Goal: Information Seeking & Learning: Understand process/instructions

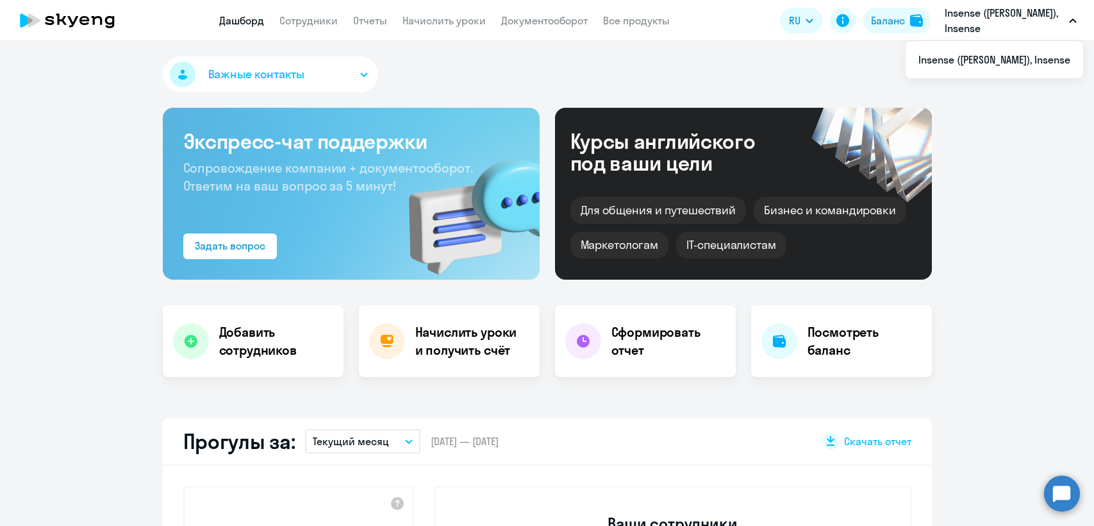
select select "30"
click at [964, 22] on p "Insense ([PERSON_NAME]), Insense" at bounding box center [1004, 20] width 119 height 31
click at [898, 21] on div "Баланс" at bounding box center [888, 20] width 34 height 15
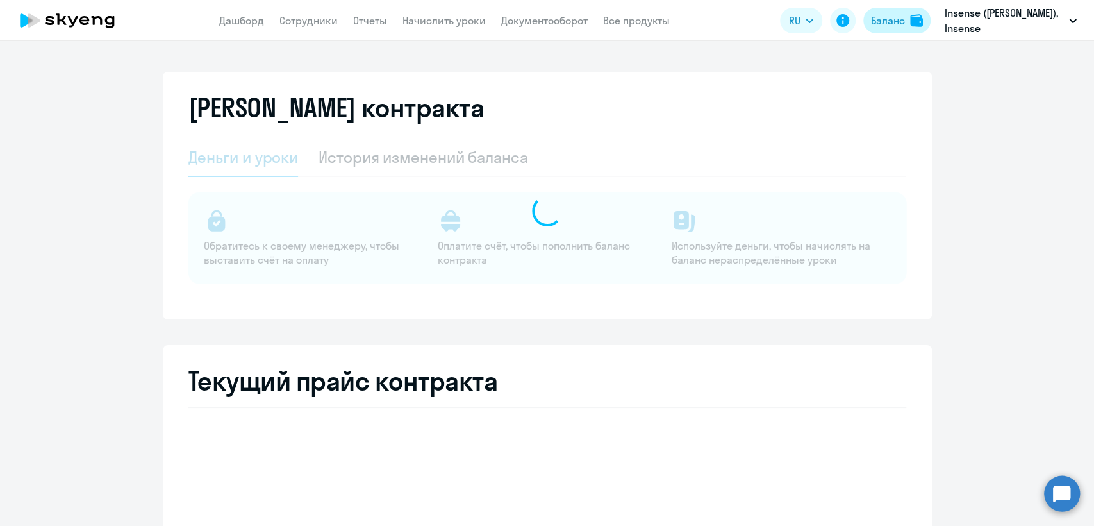
select select "english_adult_not_native_speaker"
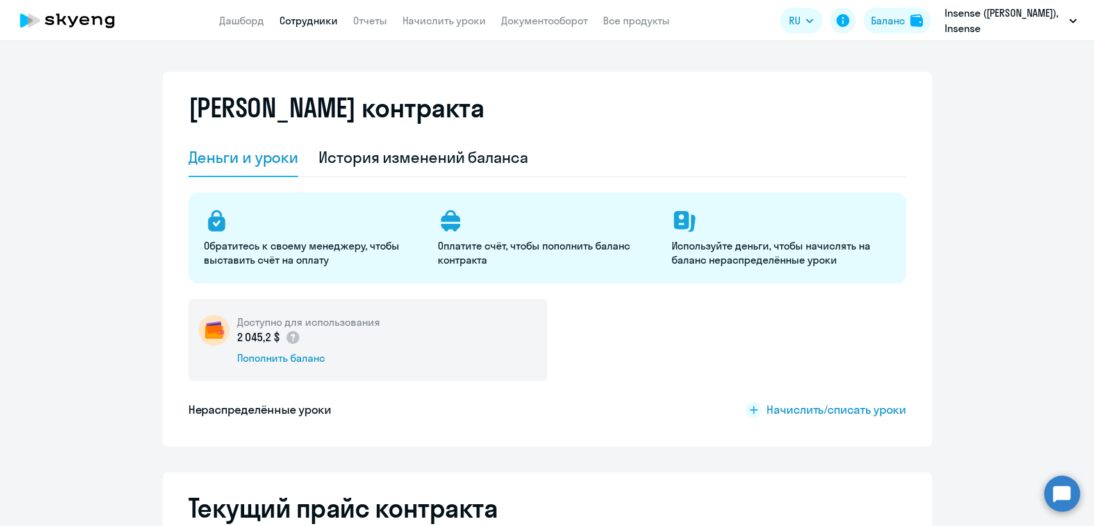
click at [305, 17] on link "Сотрудники" at bounding box center [309, 20] width 58 height 13
select select "30"
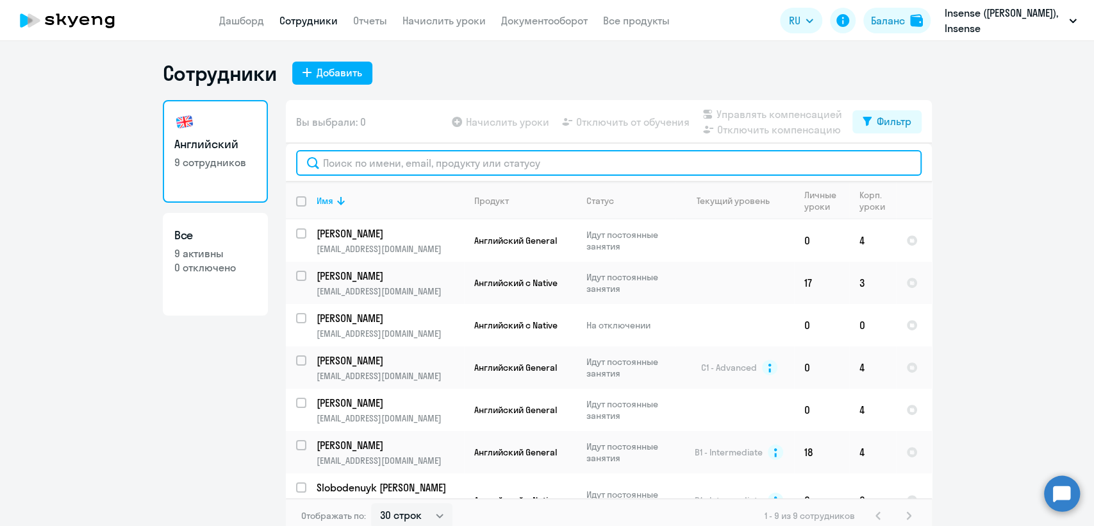
click at [427, 167] on input "text" at bounding box center [609, 163] width 626 height 26
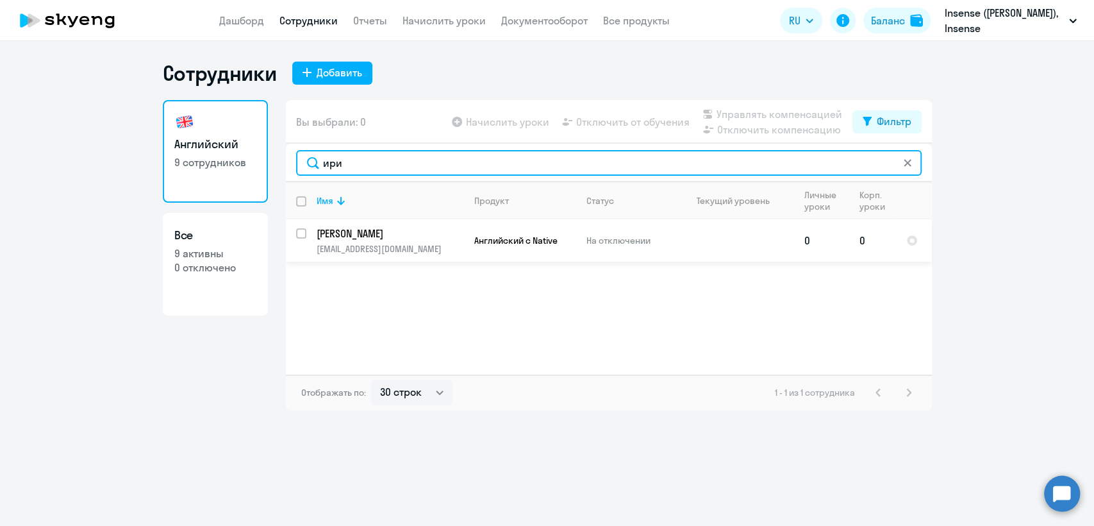
type input "ири"
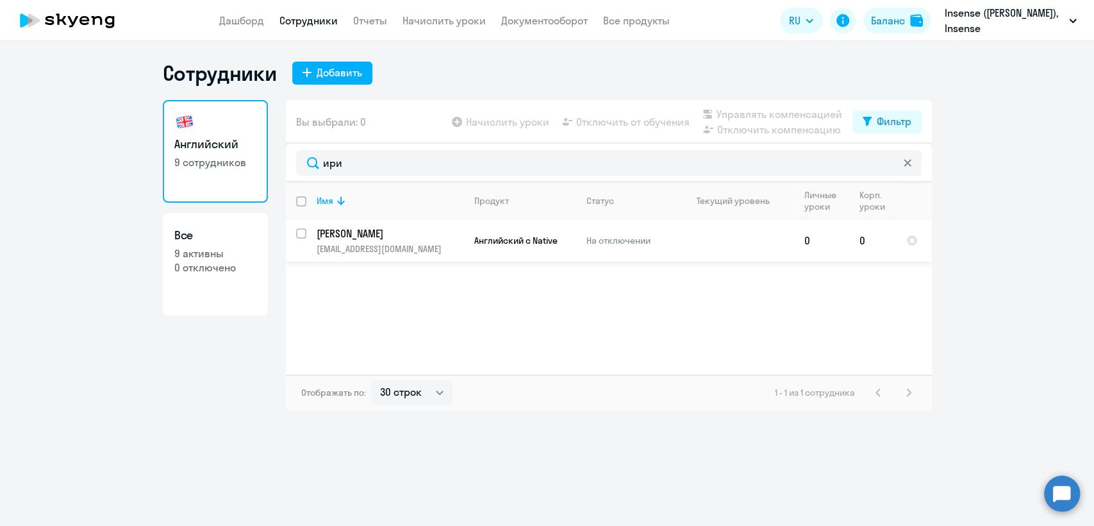
click at [298, 233] on input "select row 3649375" at bounding box center [309, 241] width 26 height 26
checkbox input "true"
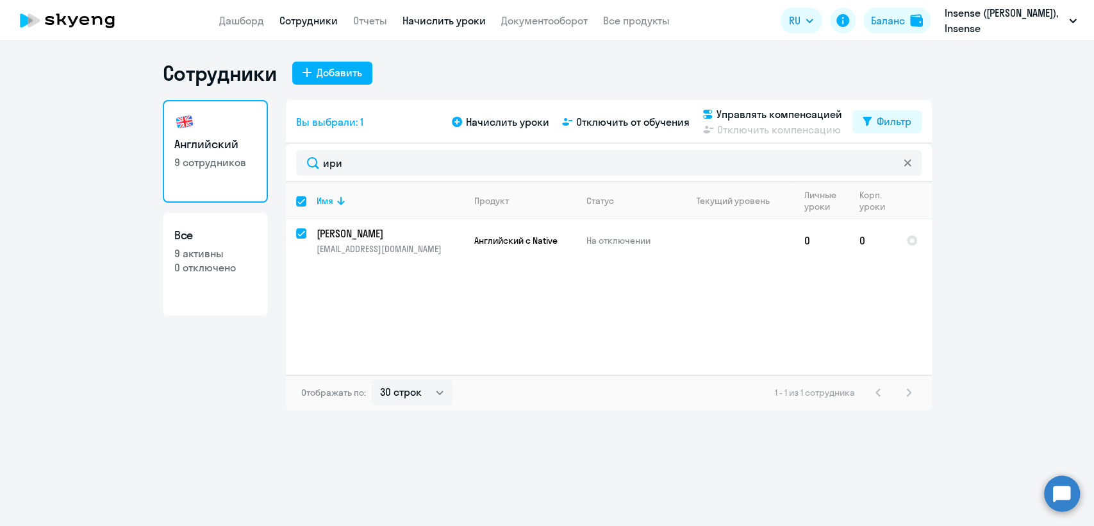
click at [456, 27] on link "Начислить уроки" at bounding box center [444, 20] width 83 height 13
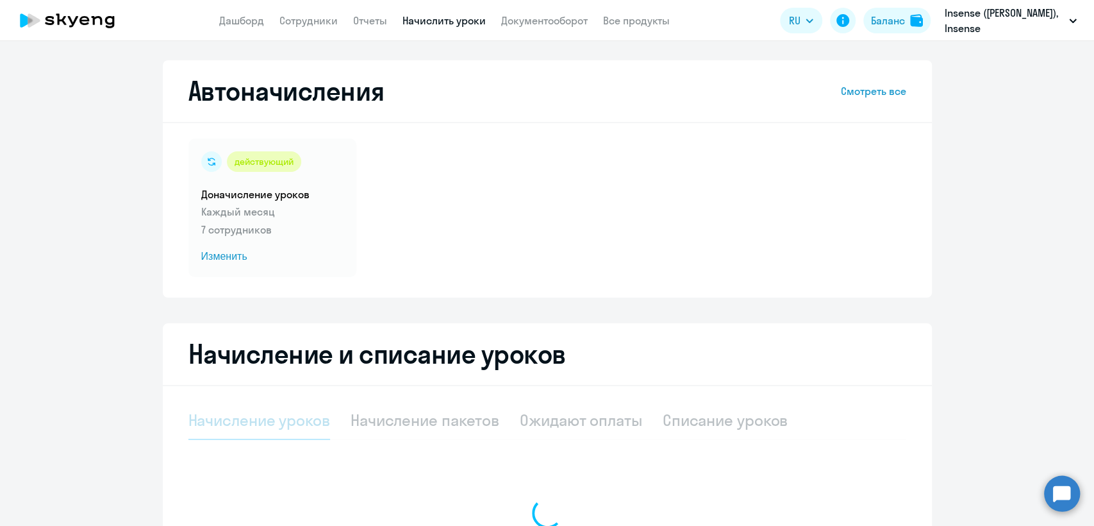
select select "10"
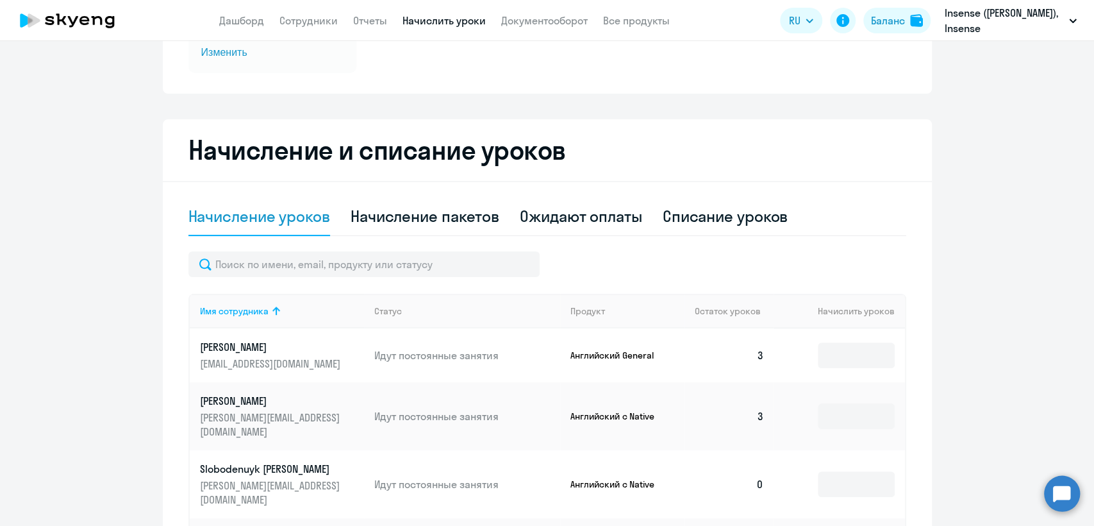
scroll to position [213, 0]
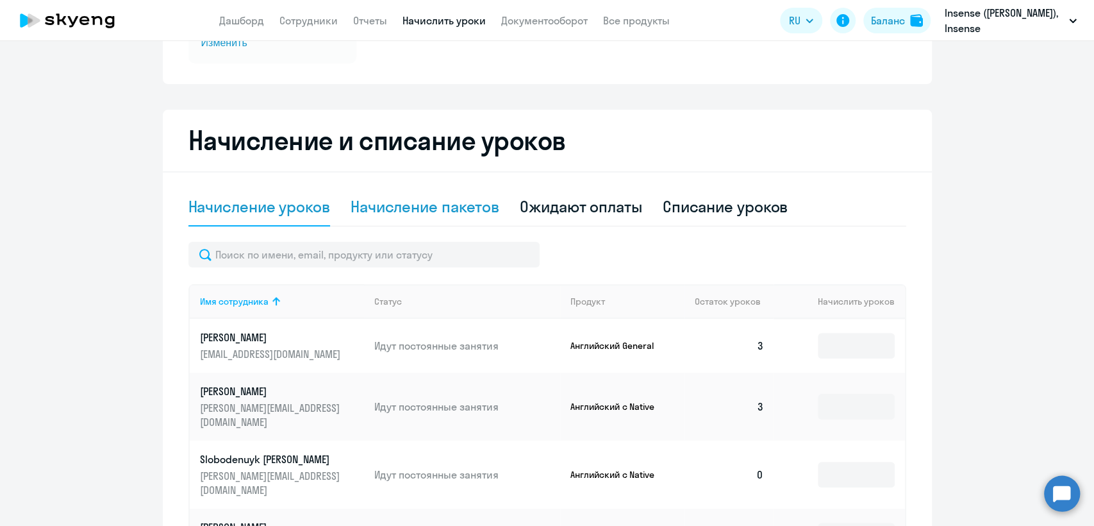
click at [437, 208] on div "Начисление пакетов" at bounding box center [425, 206] width 149 height 21
select select "10"
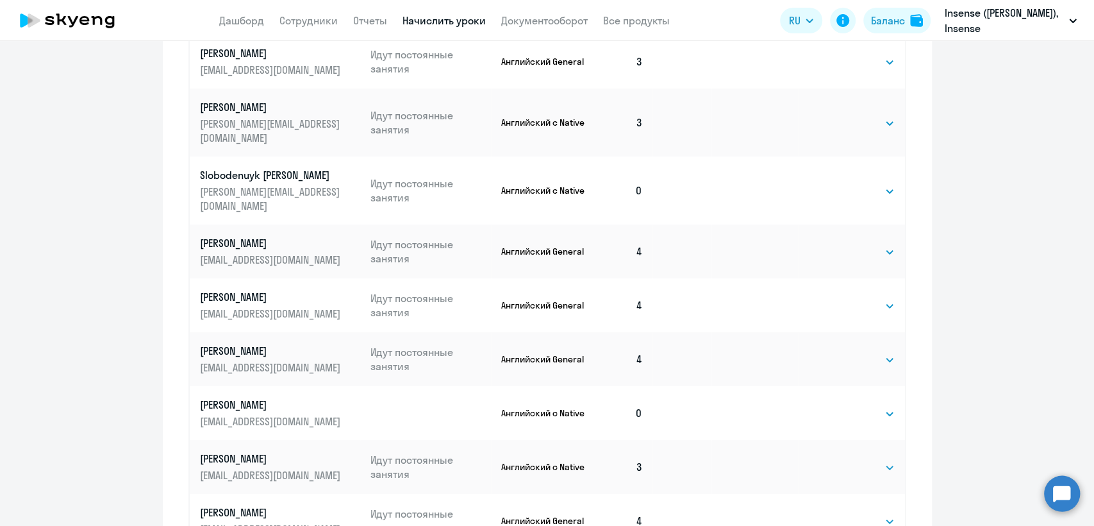
scroll to position [641, 0]
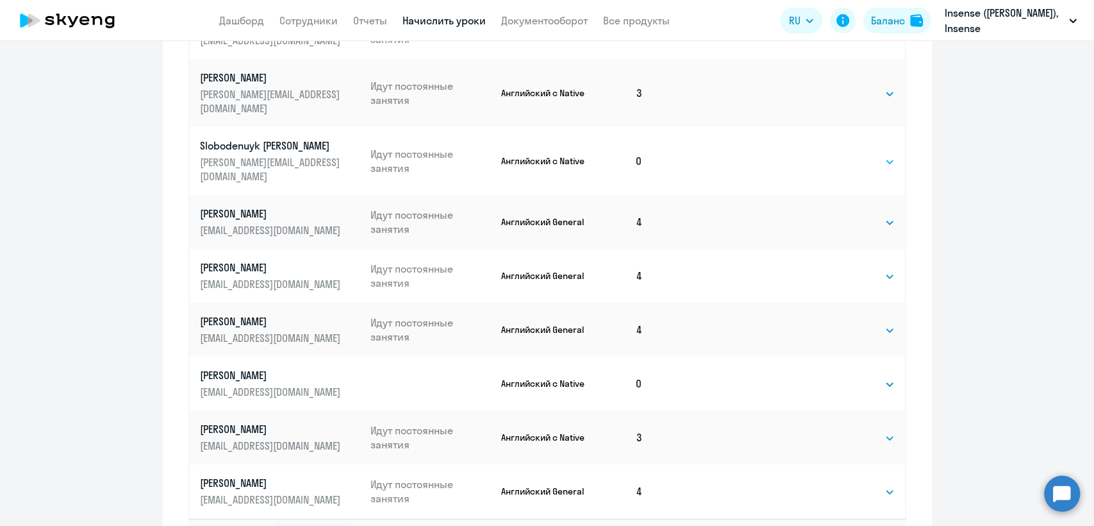
click at [860, 154] on select "Выбрать 4 8 16 32 64 96 128" at bounding box center [868, 161] width 53 height 15
select select "4"
click at [842, 154] on select "Выбрать 4 8 16 32 64 96 128" at bounding box center [868, 161] width 53 height 15
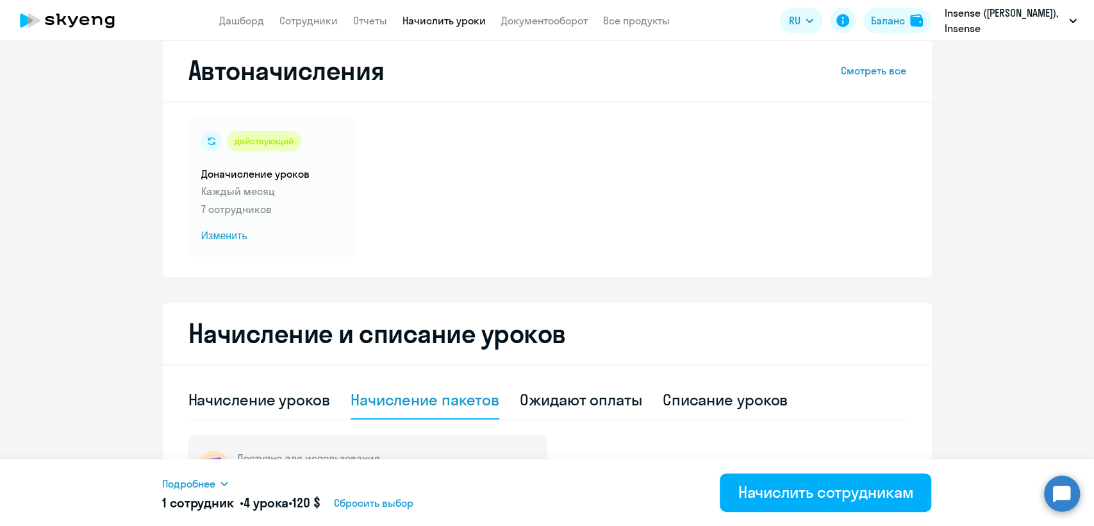
scroll to position [0, 0]
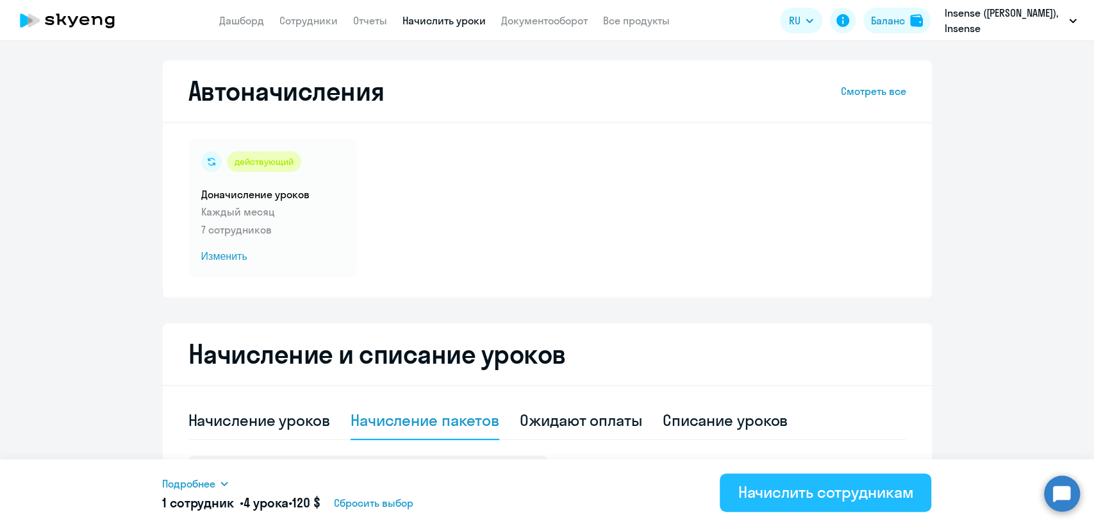
click at [878, 489] on div "Начислить сотрудникам" at bounding box center [826, 491] width 176 height 21
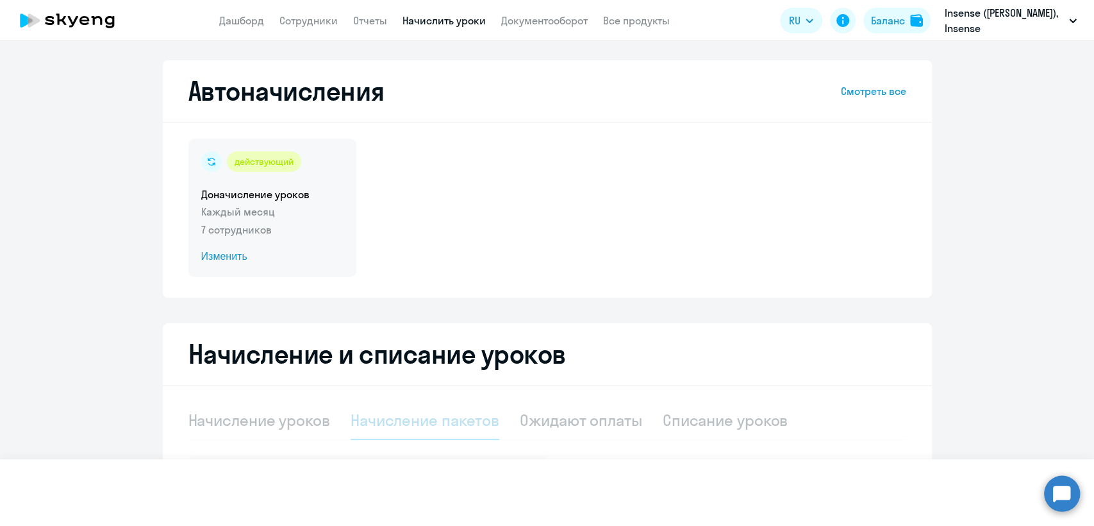
select select
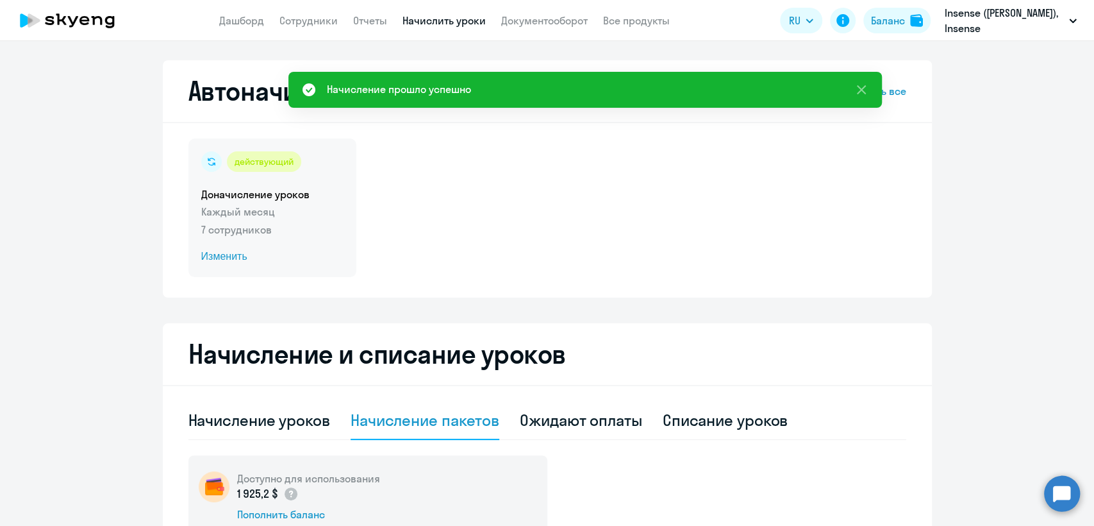
click at [310, 229] on p "7 сотрудников" at bounding box center [272, 229] width 142 height 15
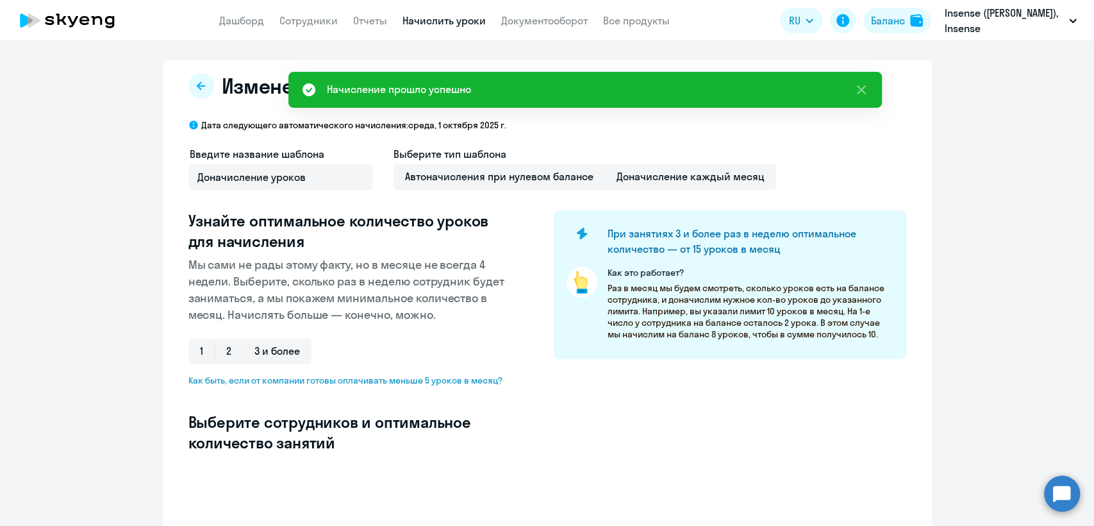
select select "10"
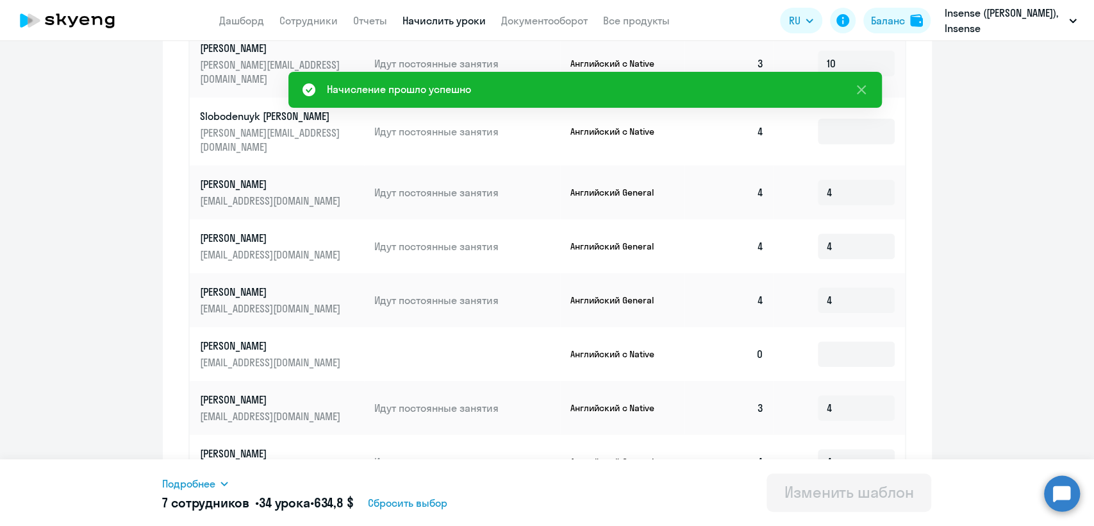
scroll to position [612, 0]
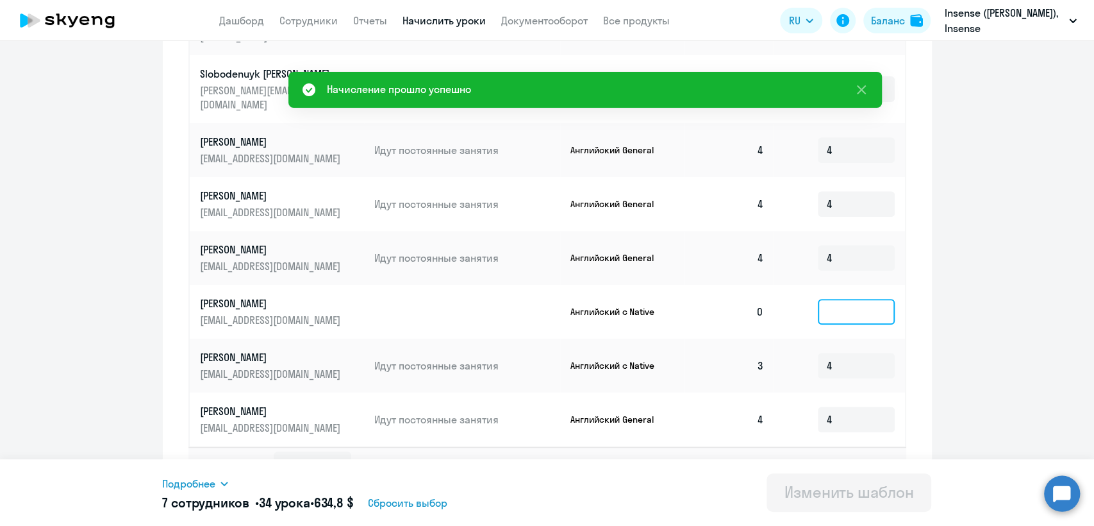
click at [837, 299] on input at bounding box center [856, 312] width 77 height 26
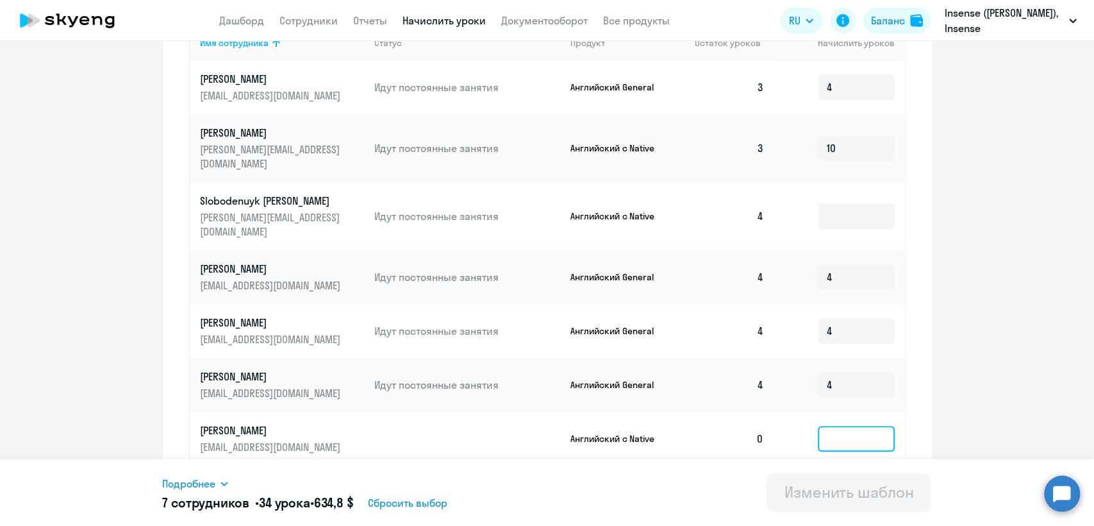
scroll to position [398, 0]
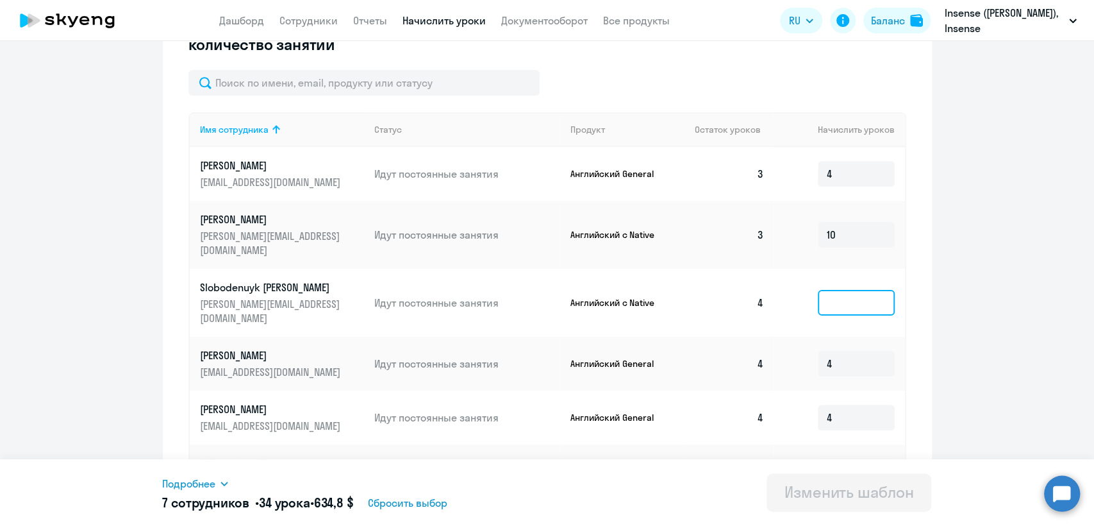
click at [849, 290] on input at bounding box center [856, 303] width 77 height 26
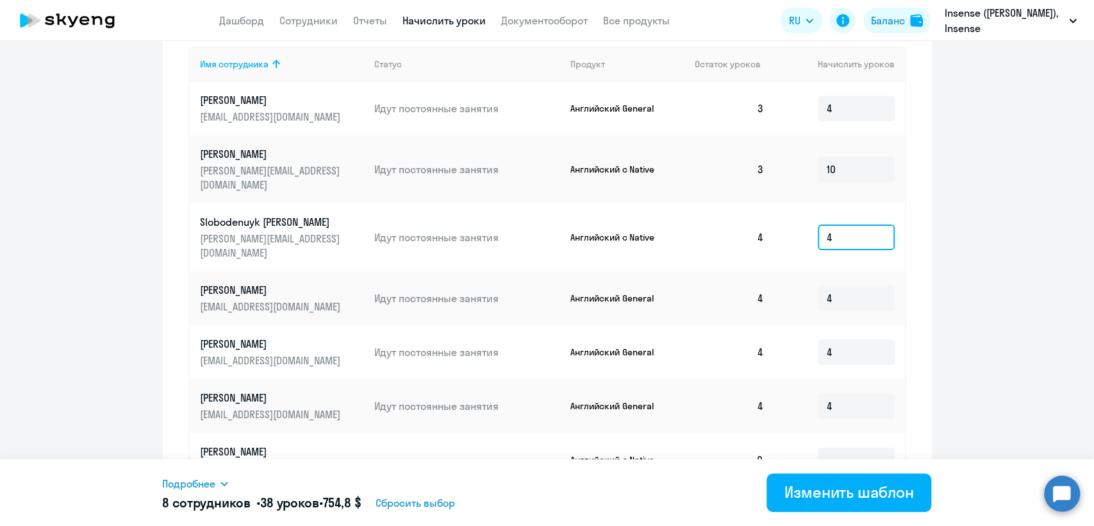
scroll to position [540, 0]
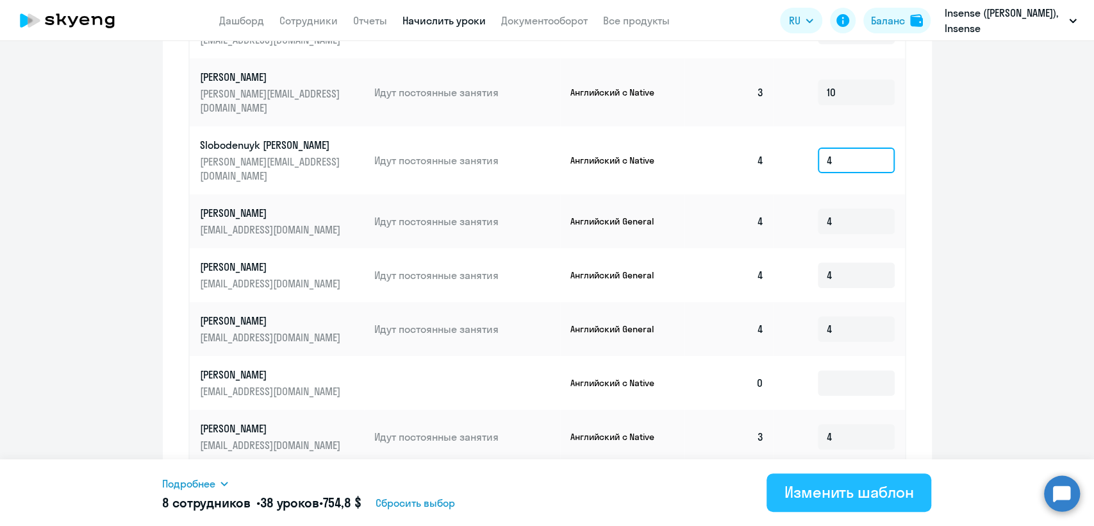
type input "4"
click at [834, 495] on div "Изменить шаблон" at bounding box center [850, 491] width 130 height 21
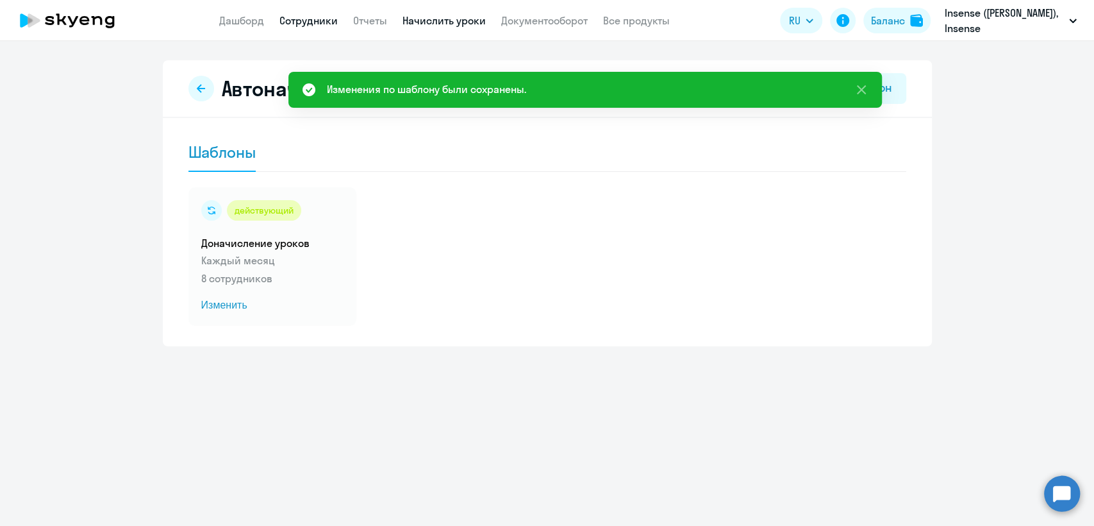
click at [319, 22] on link "Сотрудники" at bounding box center [309, 20] width 58 height 13
select select "30"
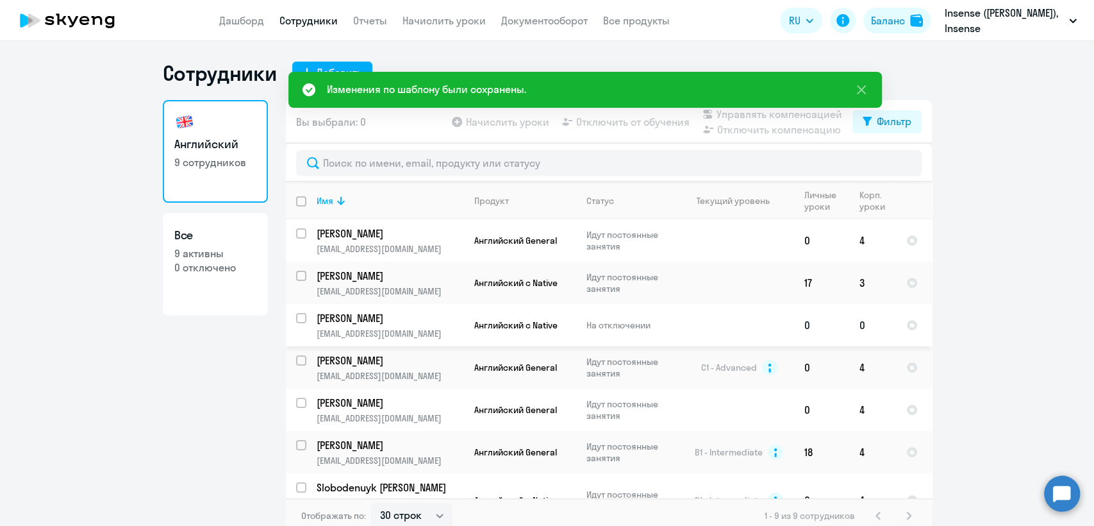
scroll to position [71, 0]
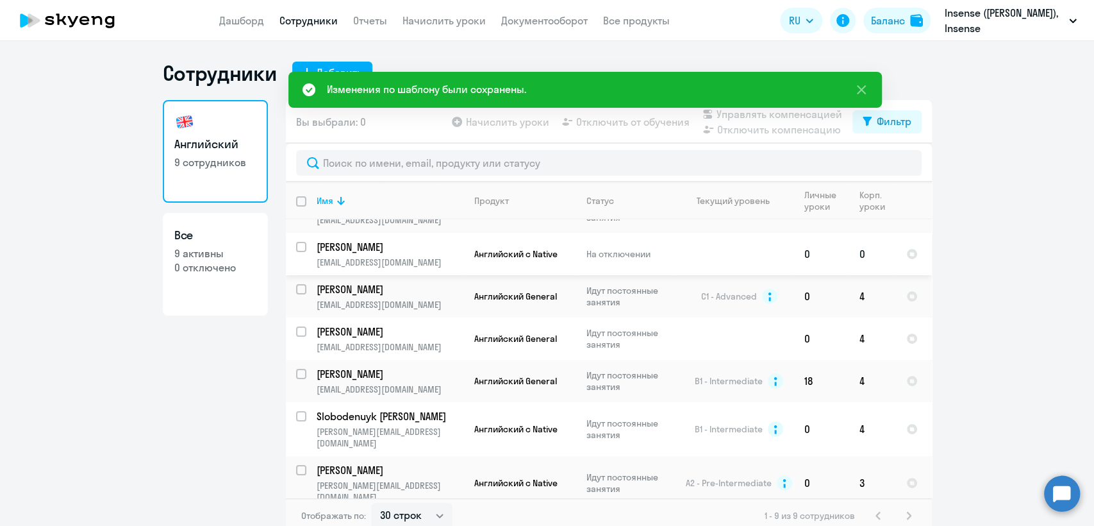
click at [435, 255] on td "Слободенюк Ирина i.slobodenyuk@aitarget.ru" at bounding box center [385, 254] width 158 height 42
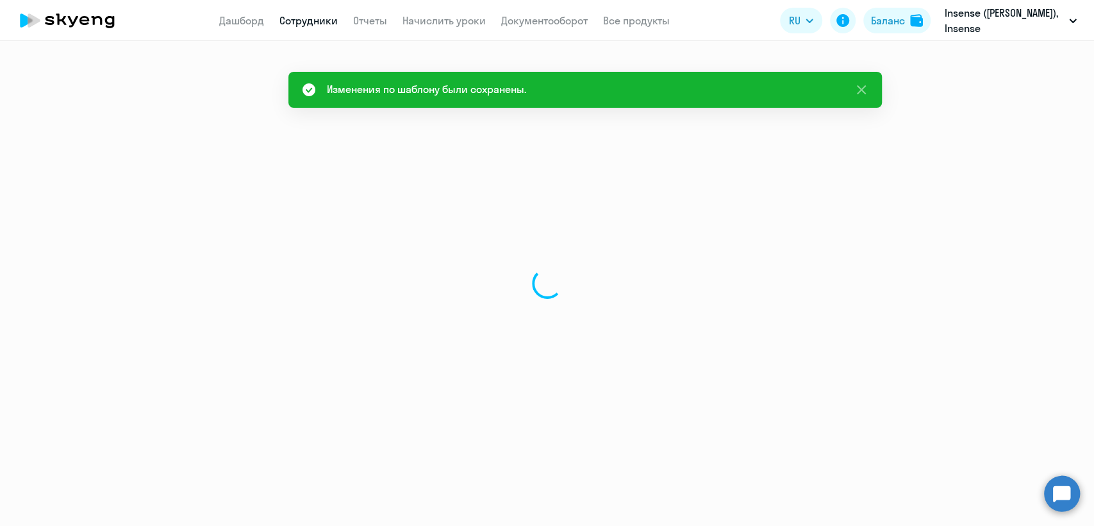
select select "english"
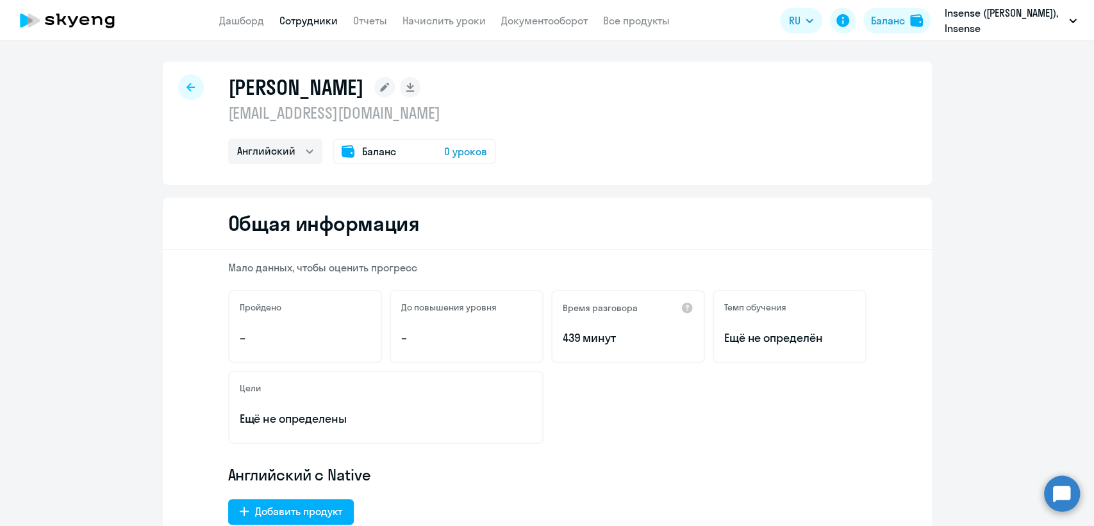
click at [382, 117] on p "i.slobodenyuk@aitarget.ru" at bounding box center [362, 113] width 268 height 21
click at [381, 117] on p "i.slobodenyuk@aitarget.ru" at bounding box center [362, 113] width 268 height 21
copy p "i.slobodenyuk@aitarget.ru"
click at [309, 25] on link "Сотрудники" at bounding box center [309, 20] width 58 height 13
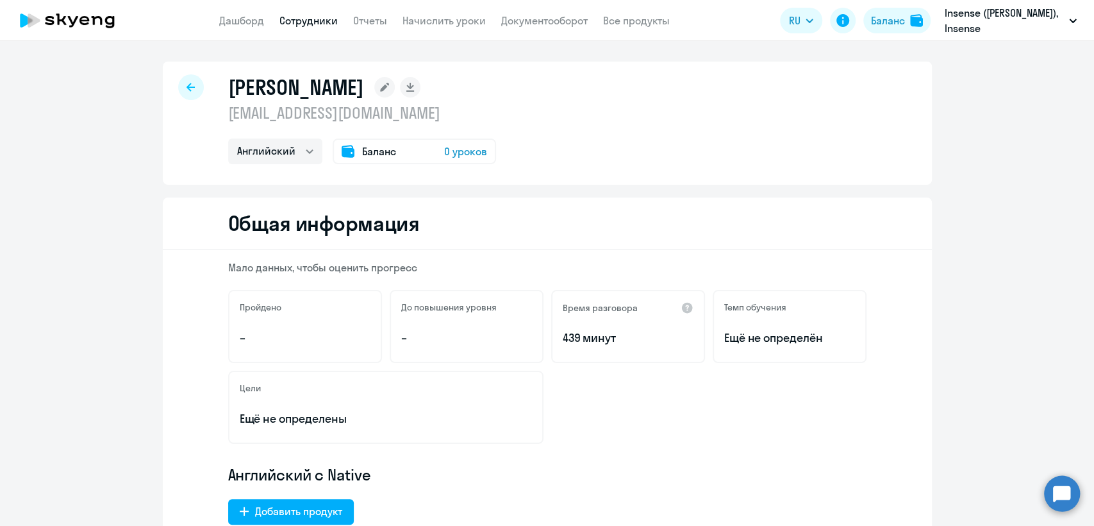
select select "30"
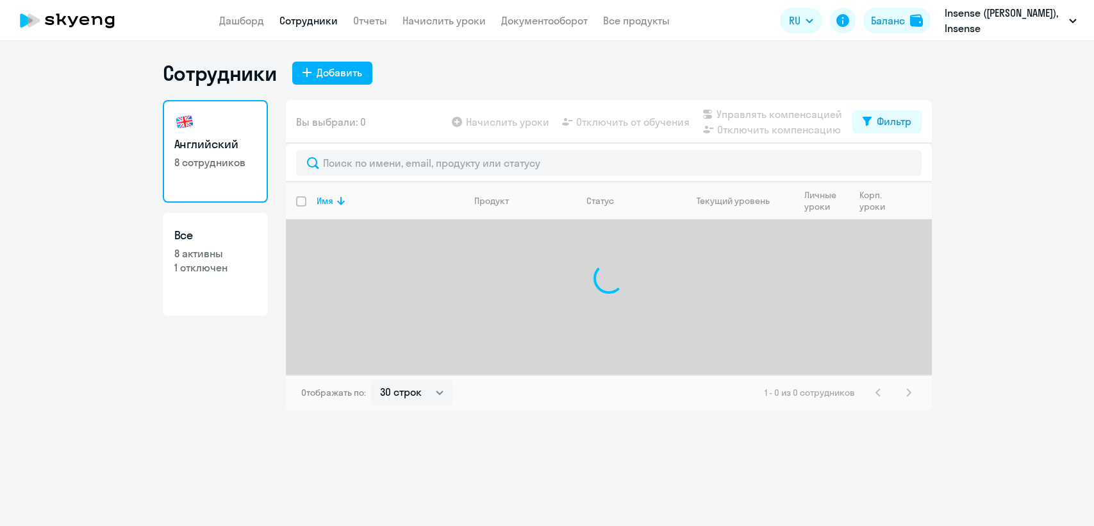
select select "30"
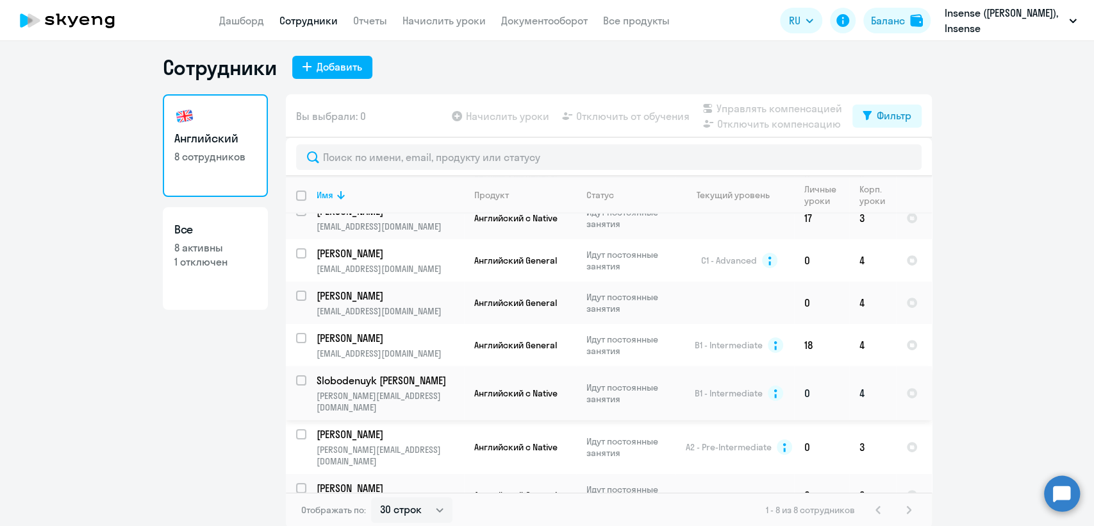
scroll to position [8, 0]
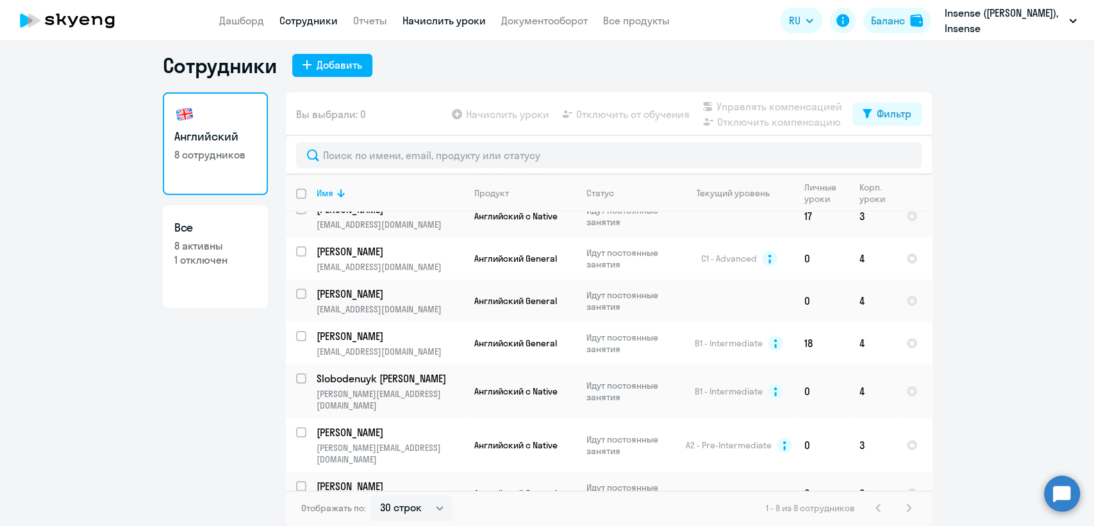
click at [426, 27] on link "Начислить уроки" at bounding box center [444, 20] width 83 height 13
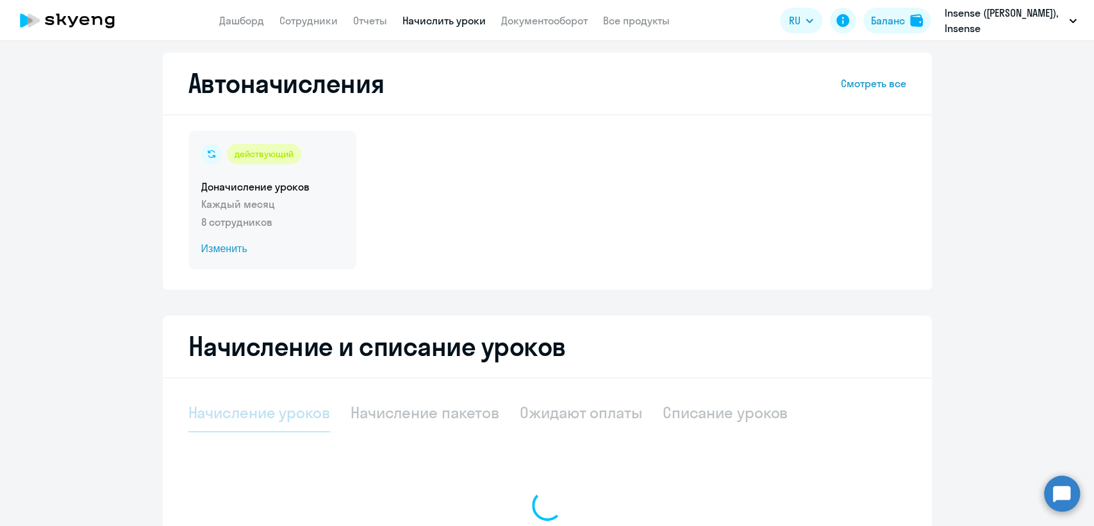
select select "10"
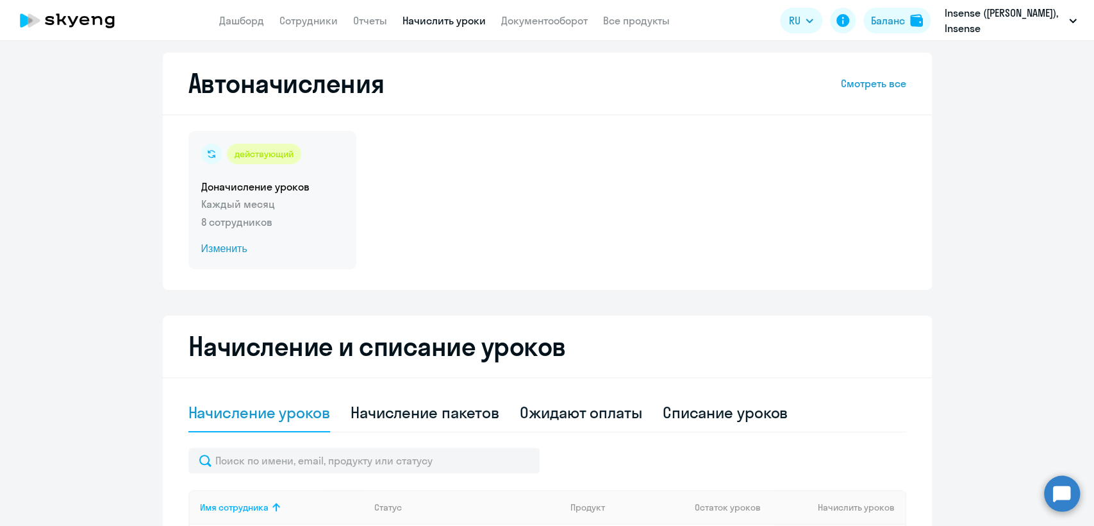
click at [294, 189] on h5 "Доначисление уроков" at bounding box center [272, 187] width 142 height 14
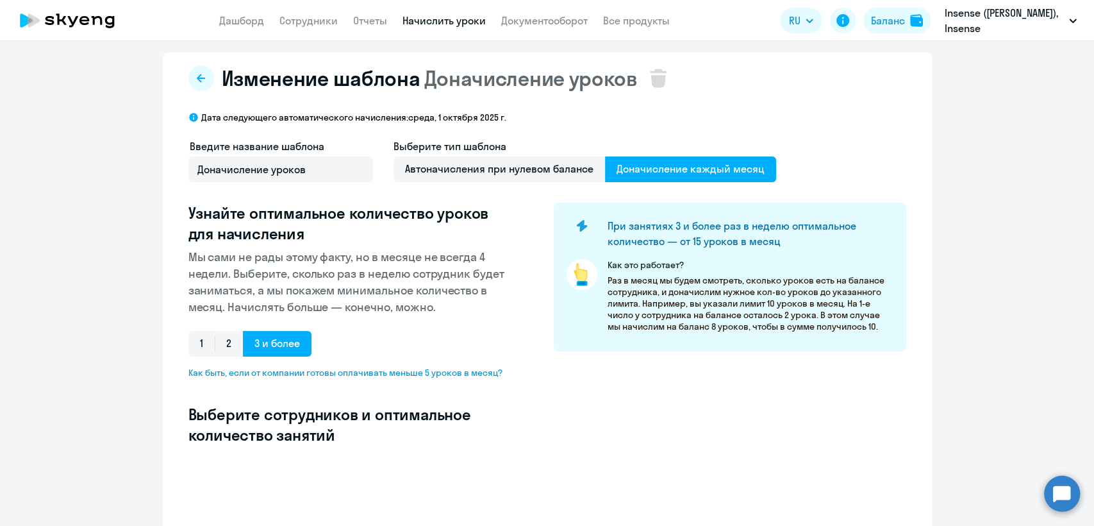
select select "10"
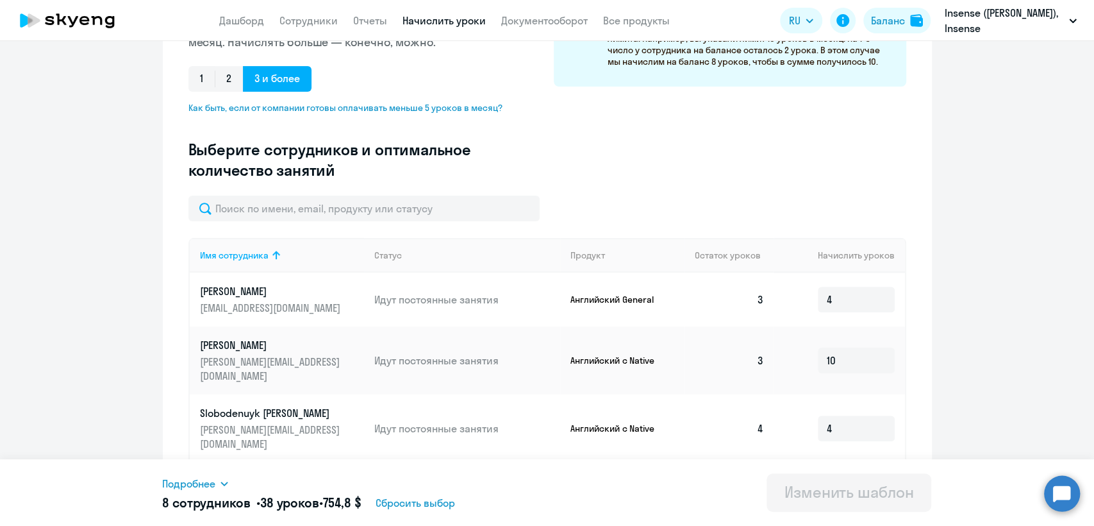
scroll to position [59, 0]
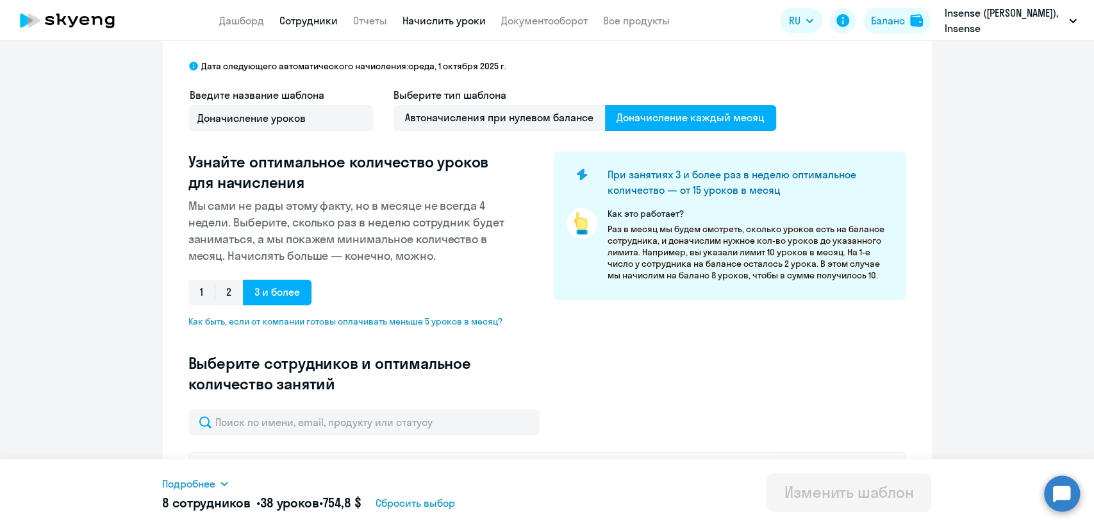
click at [297, 18] on link "Сотрудники" at bounding box center [309, 20] width 58 height 13
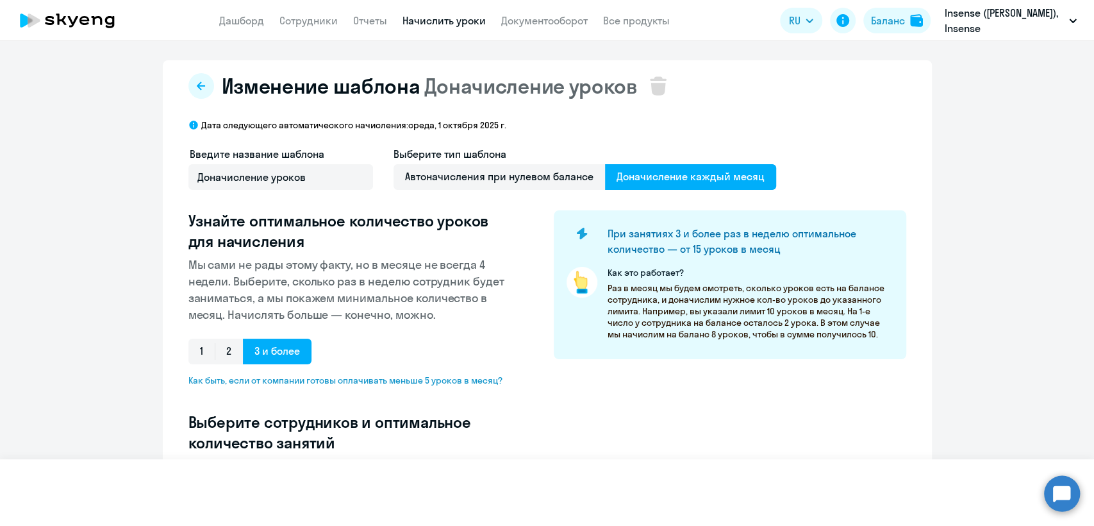
select select "30"
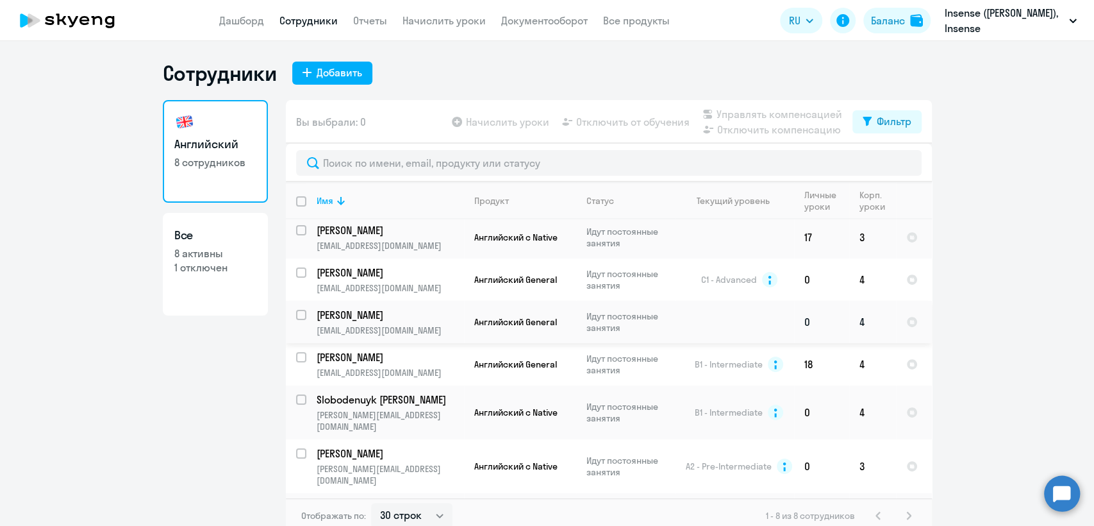
scroll to position [59, 0]
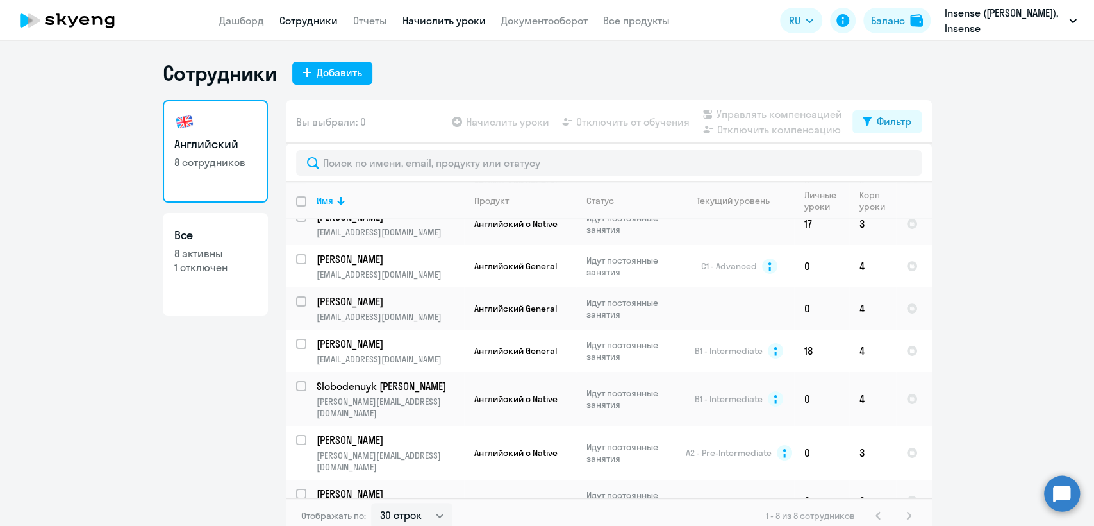
click at [442, 25] on link "Начислить уроки" at bounding box center [444, 20] width 83 height 13
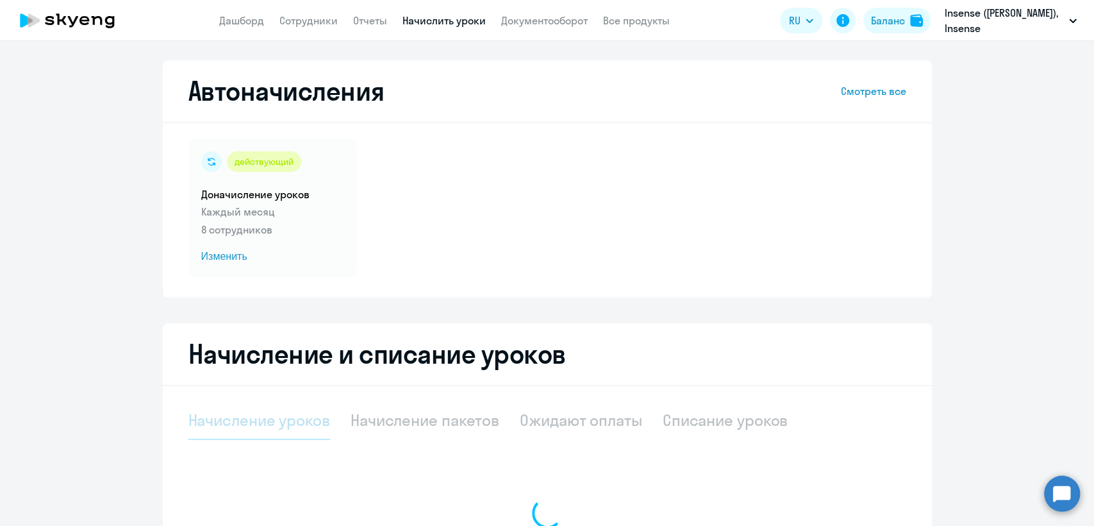
select select "10"
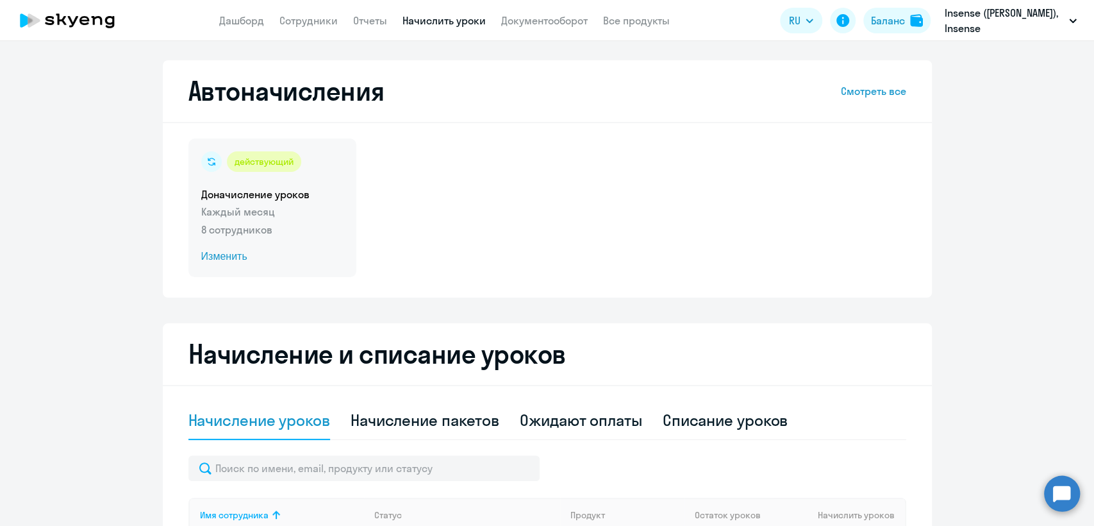
click at [329, 226] on p "8 сотрудников" at bounding box center [272, 229] width 142 height 15
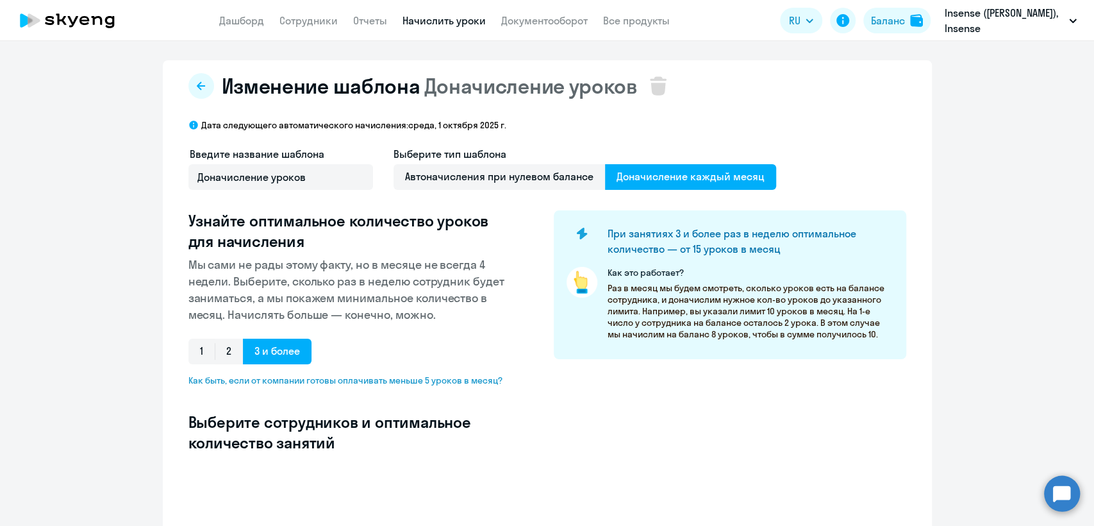
select select "10"
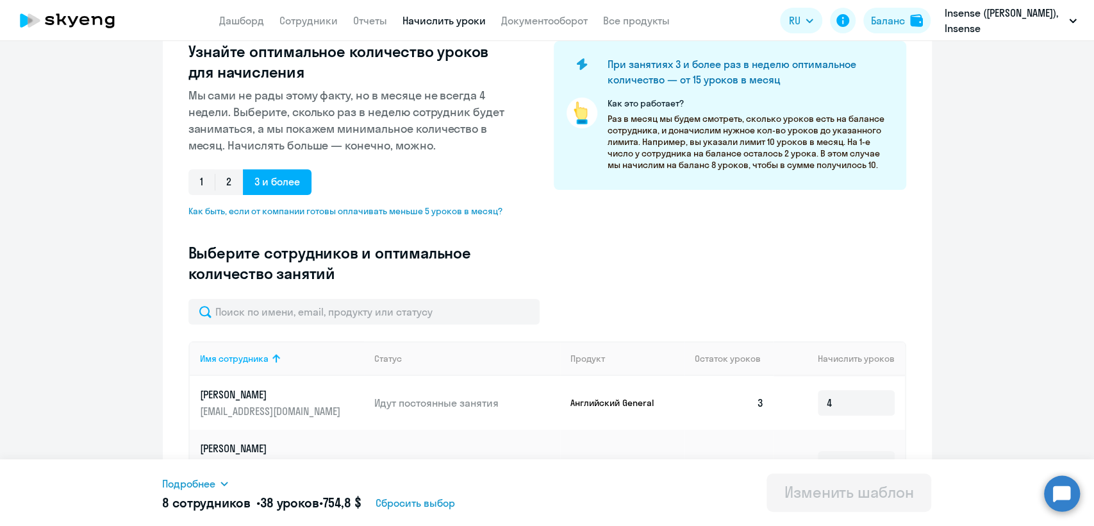
scroll to position [59, 0]
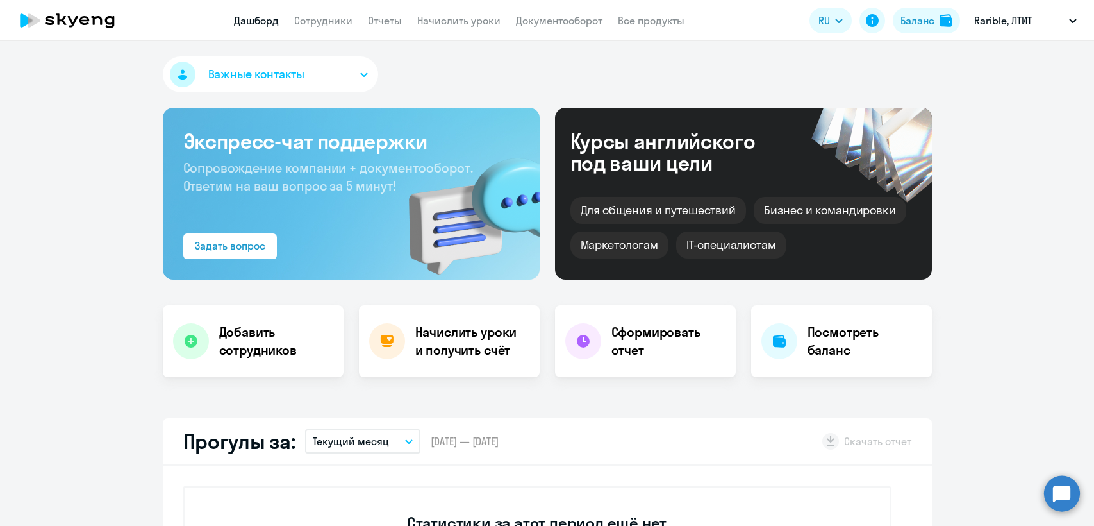
select select "30"
click at [305, 19] on link "Сотрудники" at bounding box center [323, 20] width 58 height 13
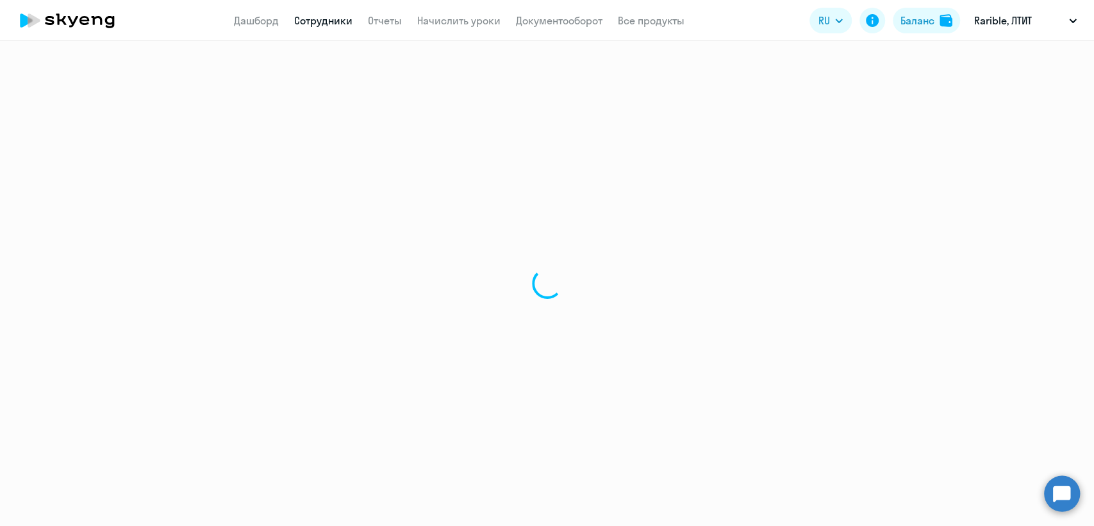
select select "30"
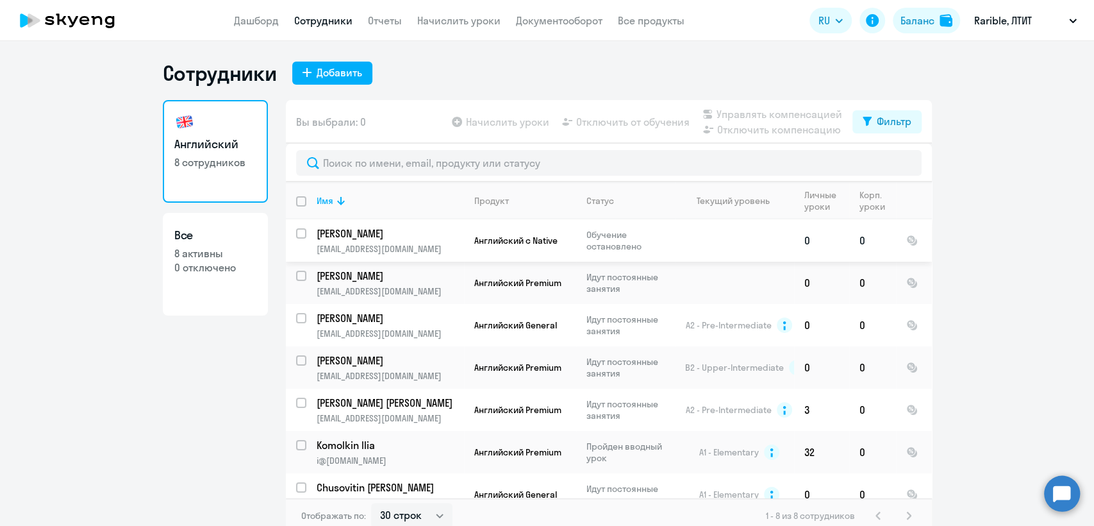
scroll to position [59, 0]
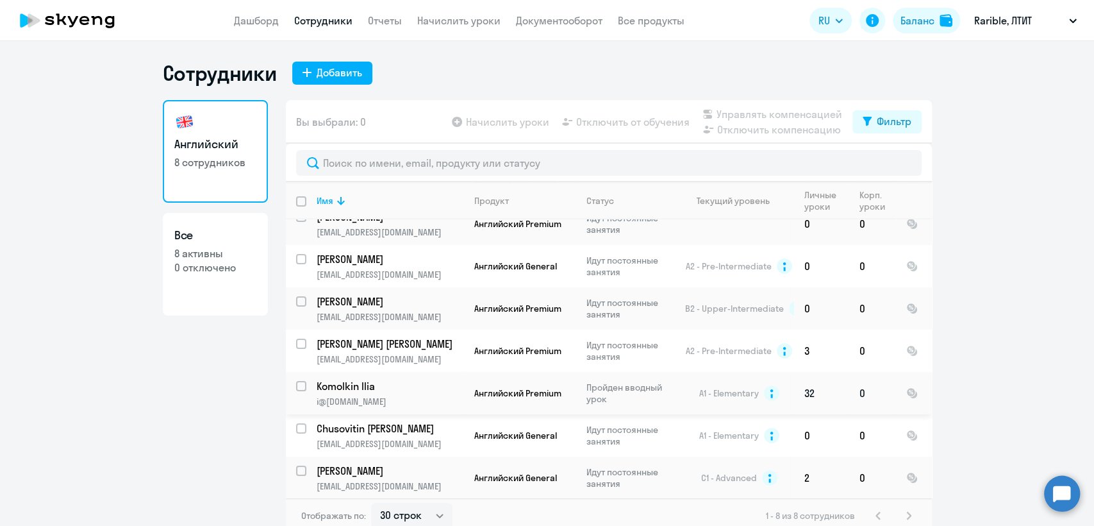
click at [637, 392] on p "Пройден вводный урок" at bounding box center [631, 392] width 88 height 23
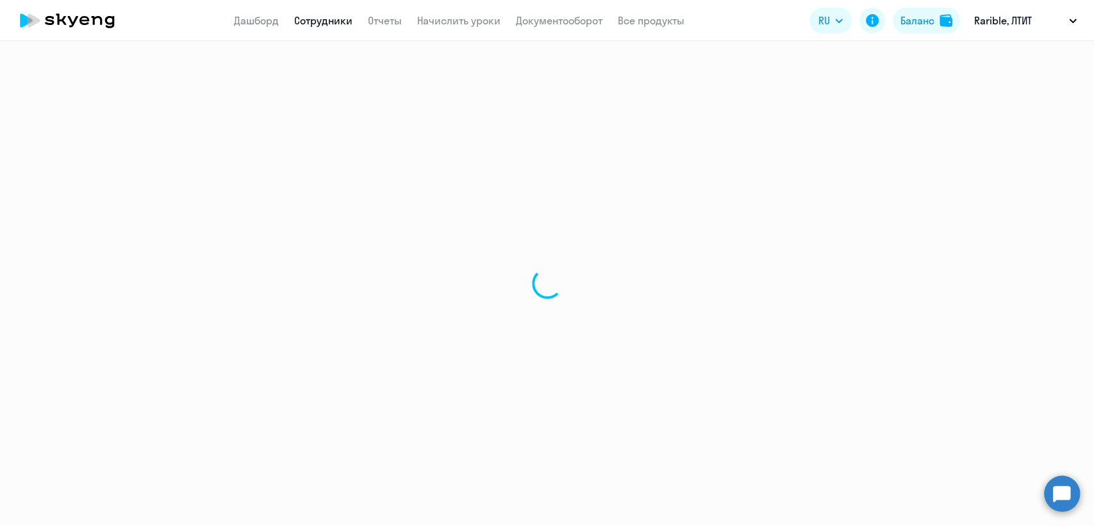
select select "english"
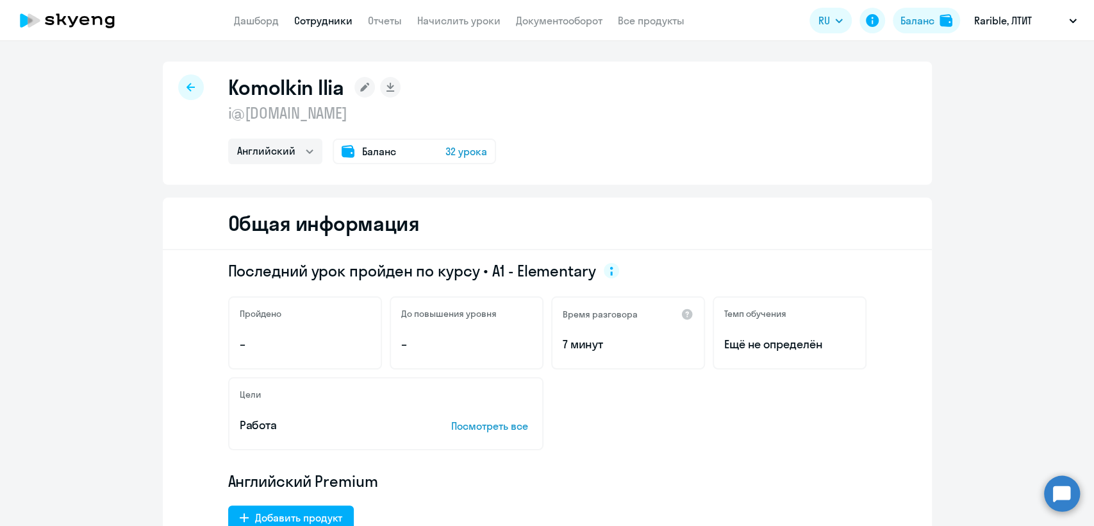
click at [308, 112] on p "i@[DOMAIN_NAME]" at bounding box center [362, 113] width 268 height 21
copy p "i@[DOMAIN_NAME]"
click at [343, 32] on app-header "Дашборд Сотрудники Отчеты Начислить уроки Документооборот Все продукты Дашборд …" at bounding box center [547, 20] width 1094 height 41
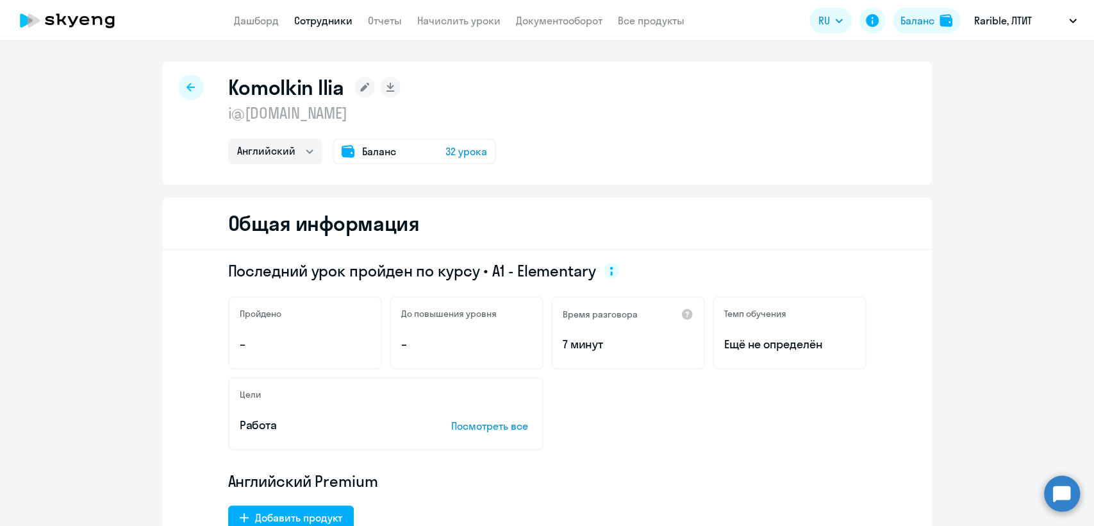
click at [338, 22] on link "Сотрудники" at bounding box center [323, 20] width 58 height 13
select select "30"
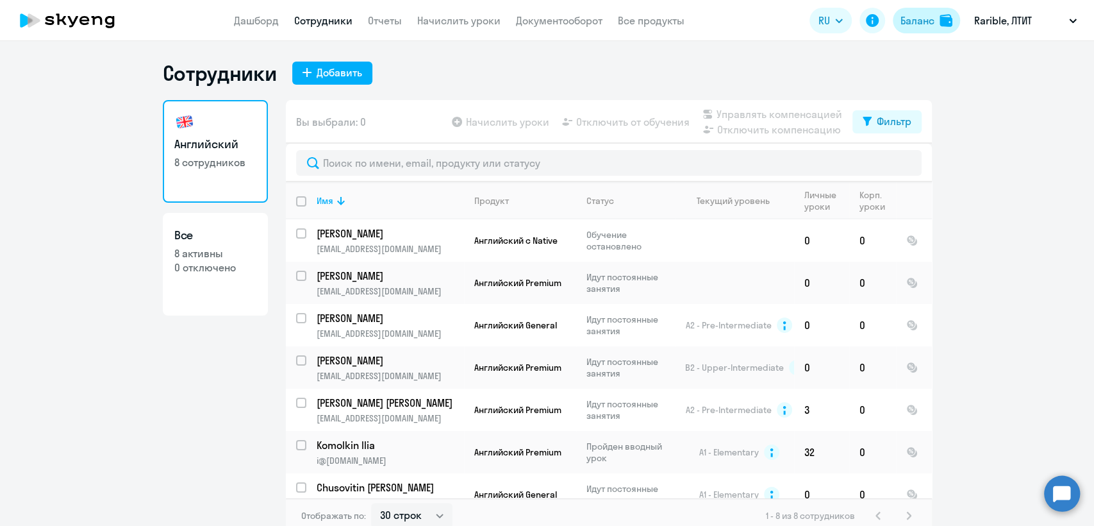
click at [920, 21] on div "Баланс" at bounding box center [918, 20] width 34 height 15
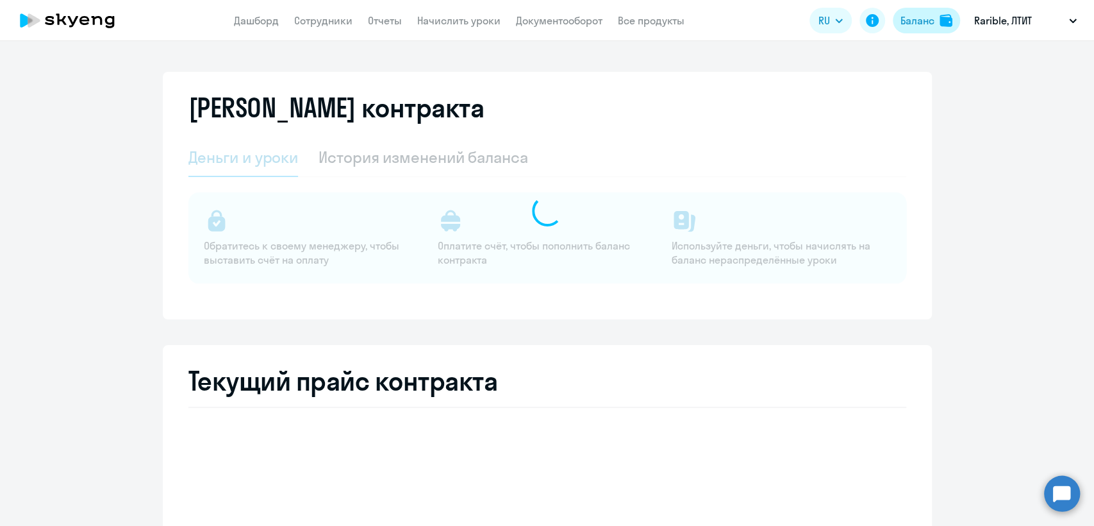
select select "english_adult_not_native_speaker"
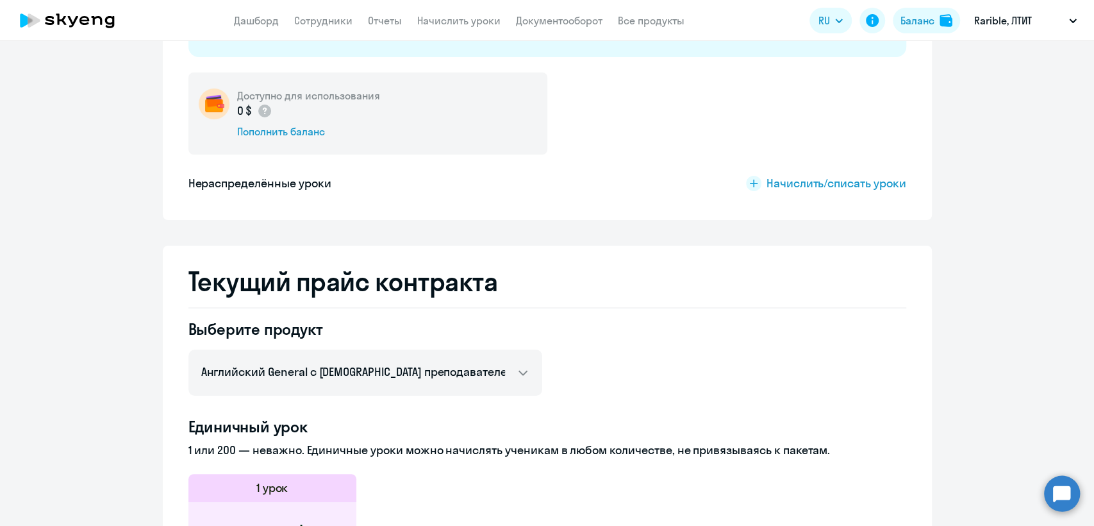
scroll to position [142, 0]
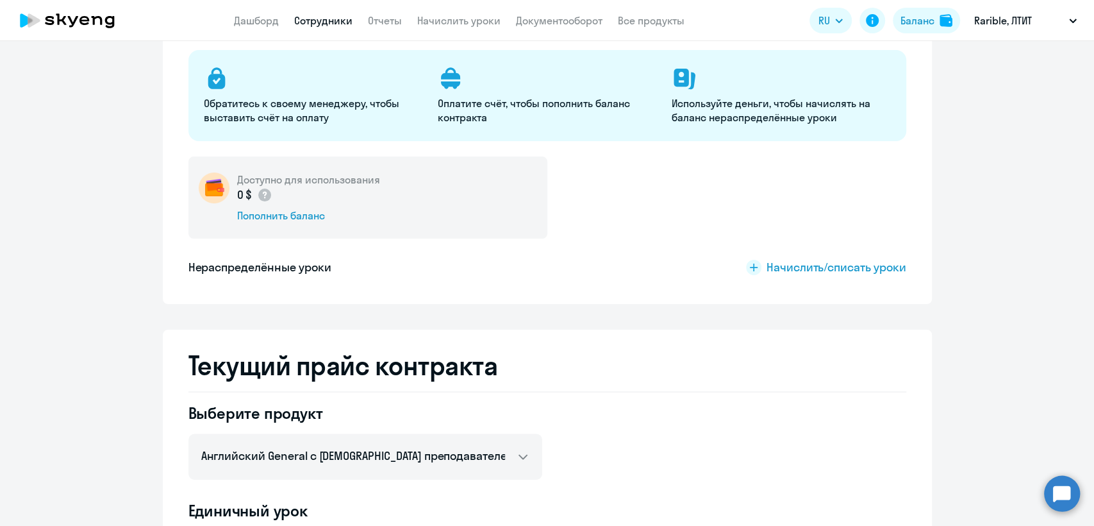
click at [312, 23] on link "Сотрудники" at bounding box center [323, 20] width 58 height 13
select select "30"
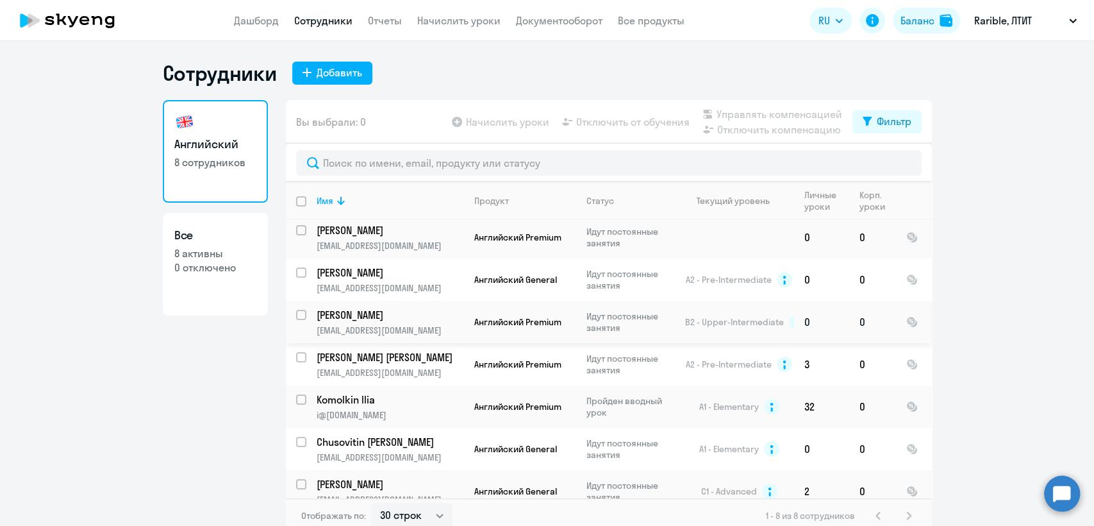
scroll to position [59, 0]
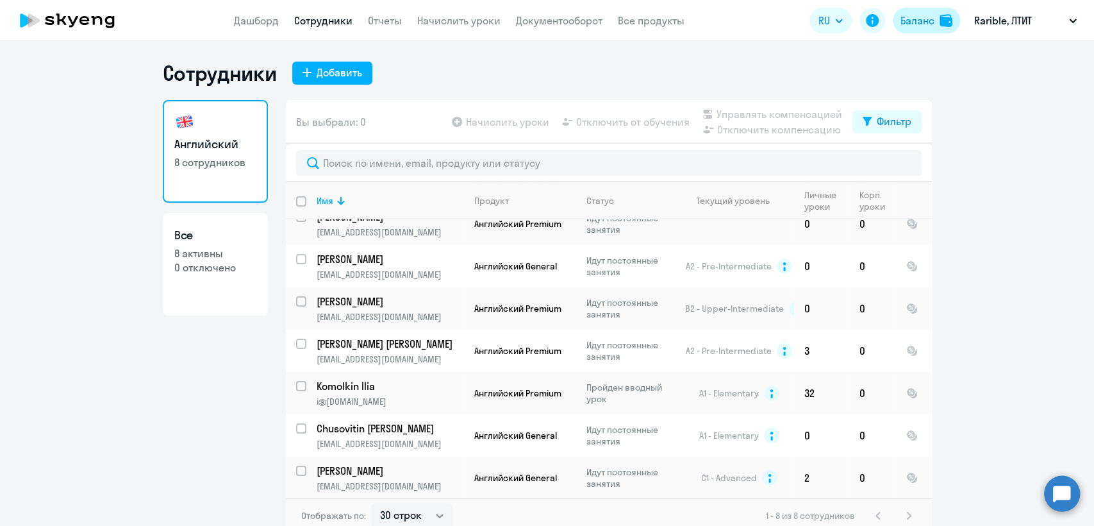
click at [923, 14] on div "Баланс" at bounding box center [918, 20] width 34 height 15
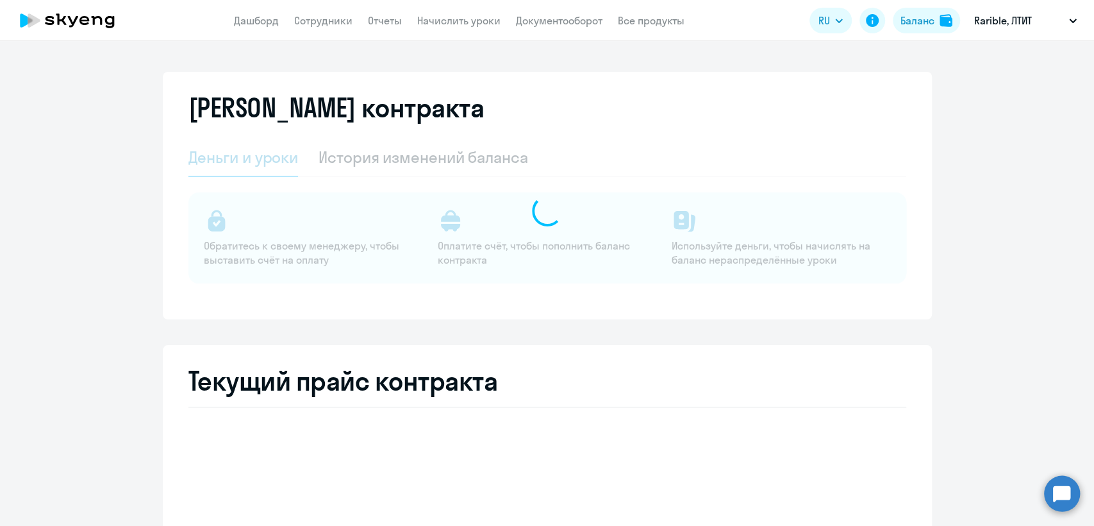
select select "english_adult_not_native_speaker"
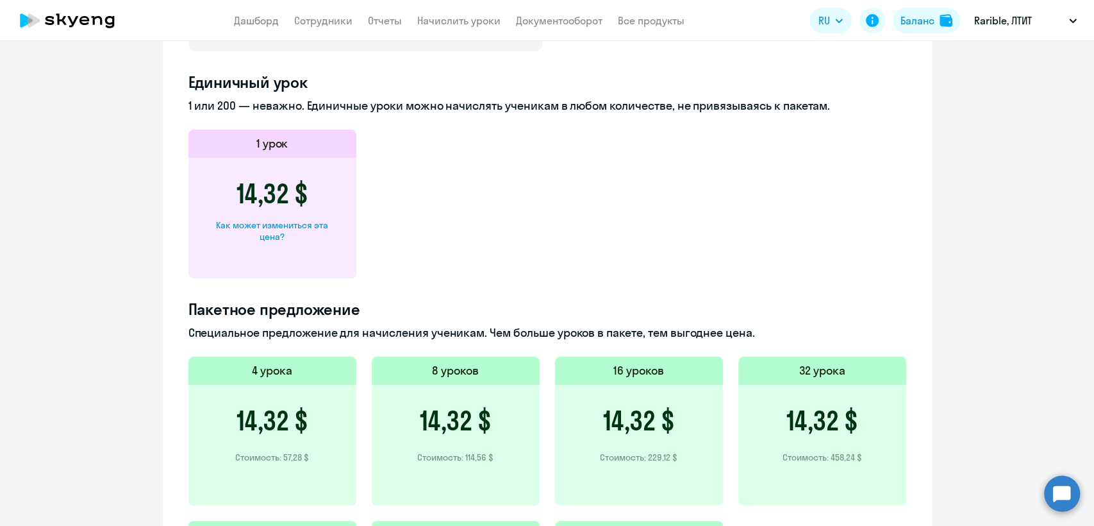
scroll to position [641, 0]
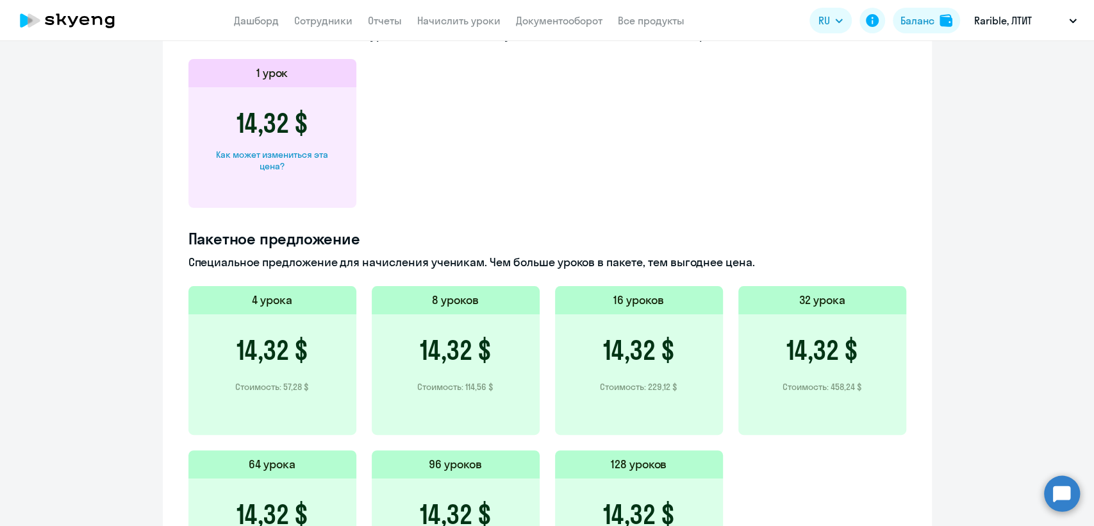
click at [308, 156] on div "Как может измениться эта цена?" at bounding box center [272, 160] width 127 height 23
select select "english_adult_not_native_speaker"
